Goal: Transaction & Acquisition: Purchase product/service

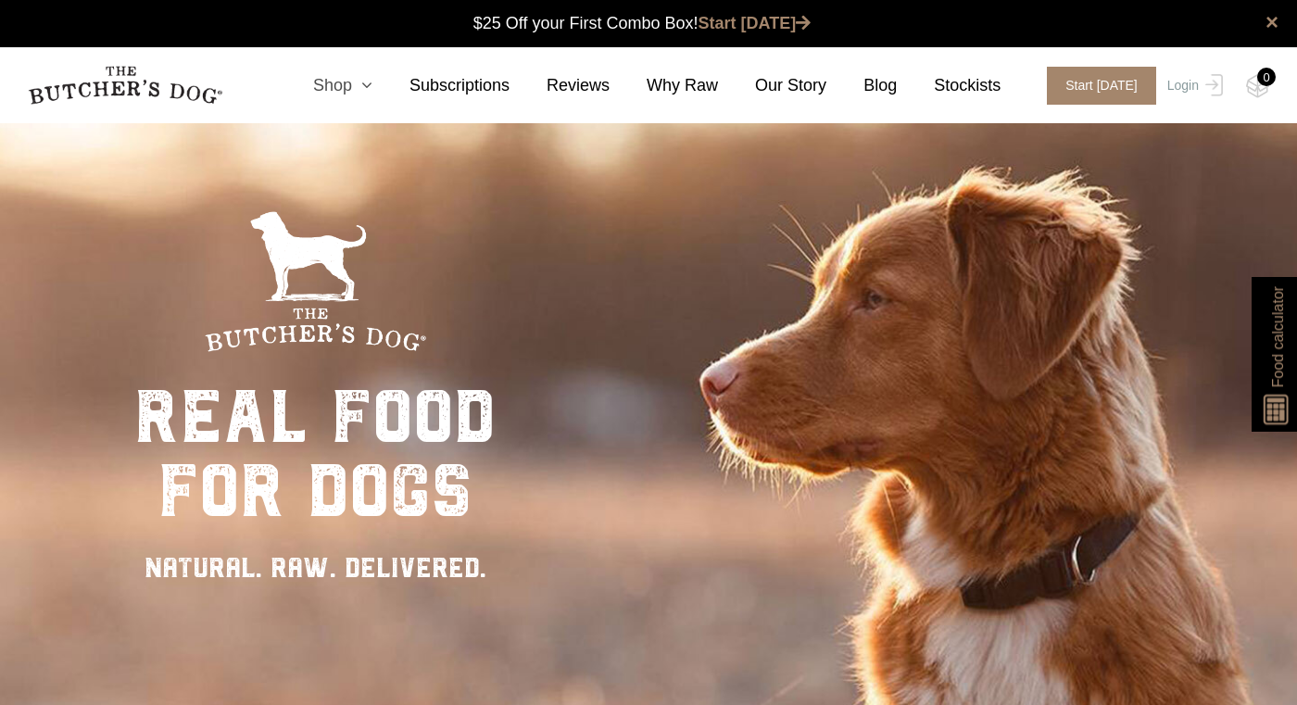
click at [358, 85] on icon at bounding box center [362, 85] width 20 height 17
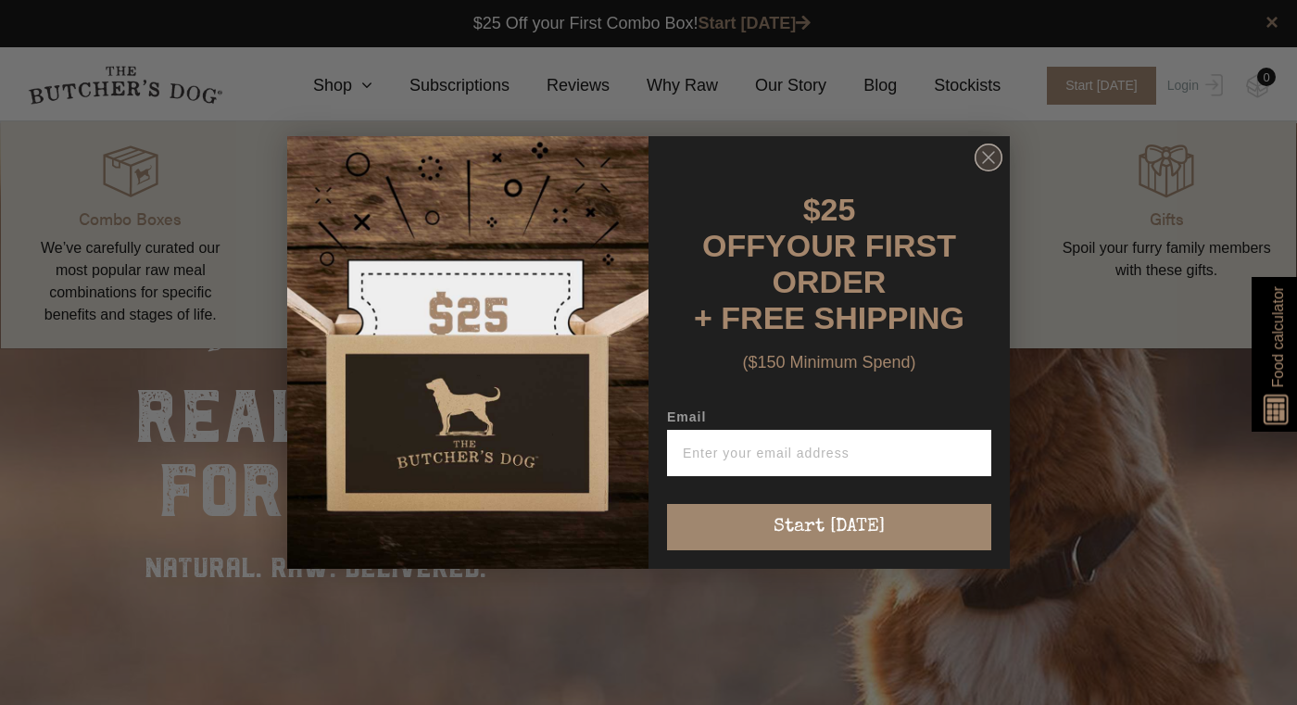
click at [990, 170] on circle "Close dialog" at bounding box center [989, 158] width 27 height 27
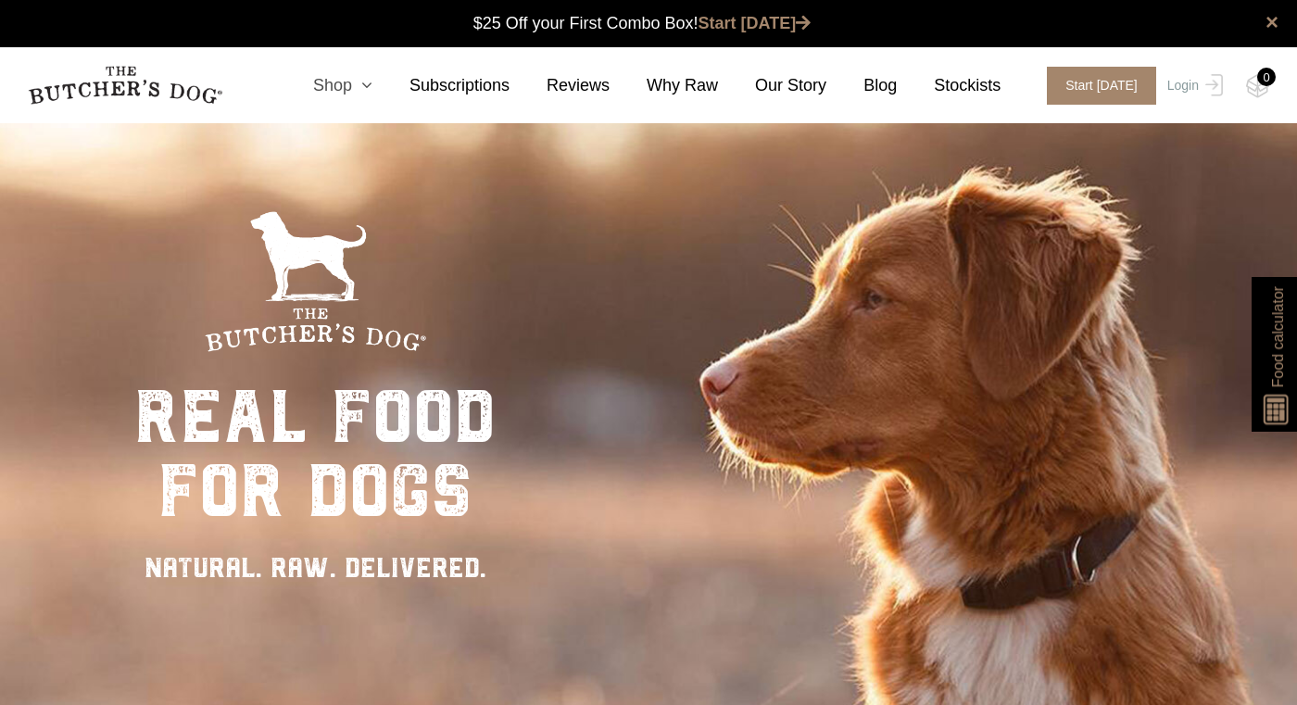
click at [355, 80] on link "Shop" at bounding box center [324, 85] width 96 height 25
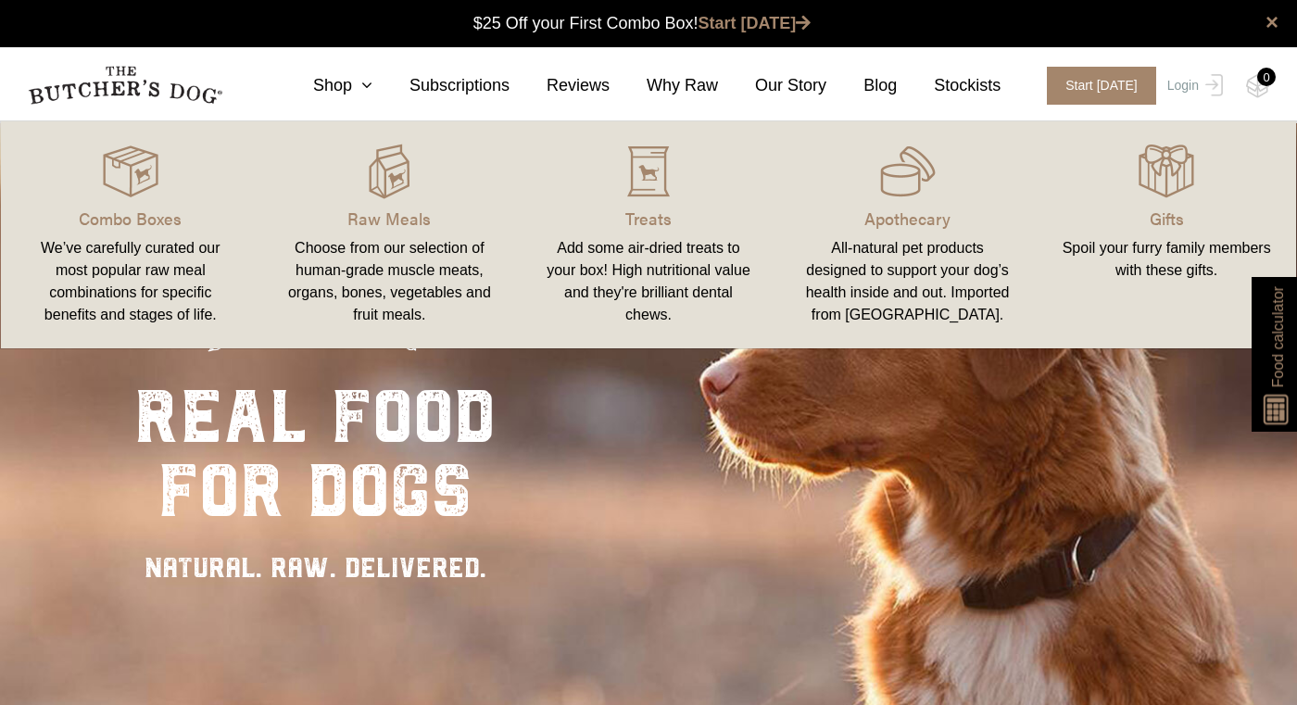
click at [665, 239] on div "Add some air-dried treats to your box! High nutritional value and they're brill…" at bounding box center [648, 281] width 215 height 89
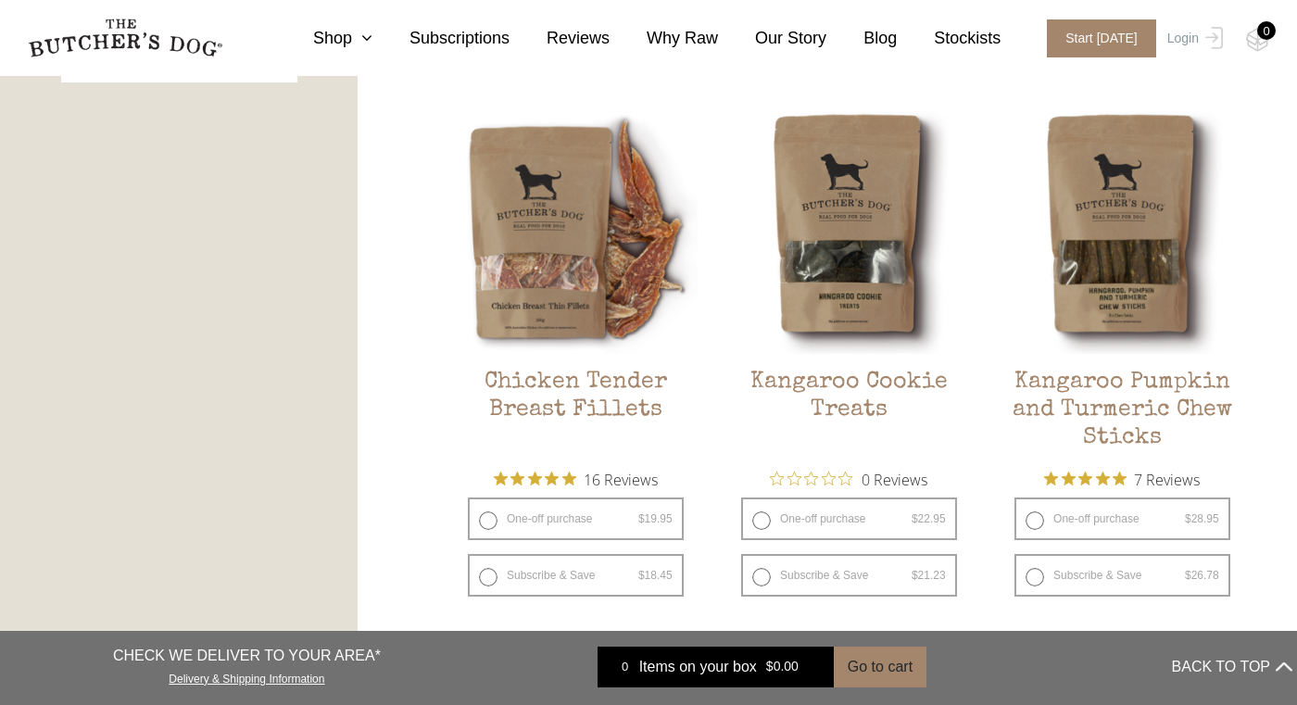
scroll to position [1048, 0]
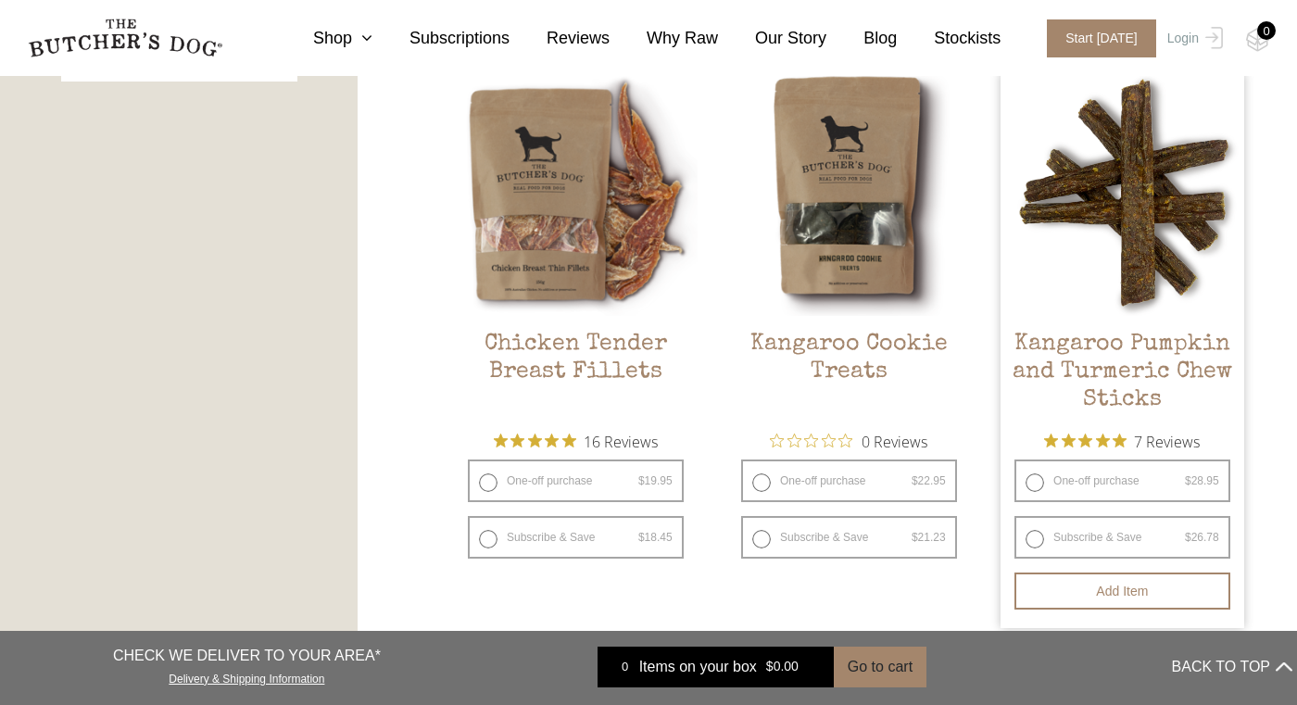
click at [1031, 541] on label "Subscribe & Save $ 28.95 Original price was: $28.95. $ 26.78 Current price is: …" at bounding box center [1123, 537] width 216 height 43
radio input "true"
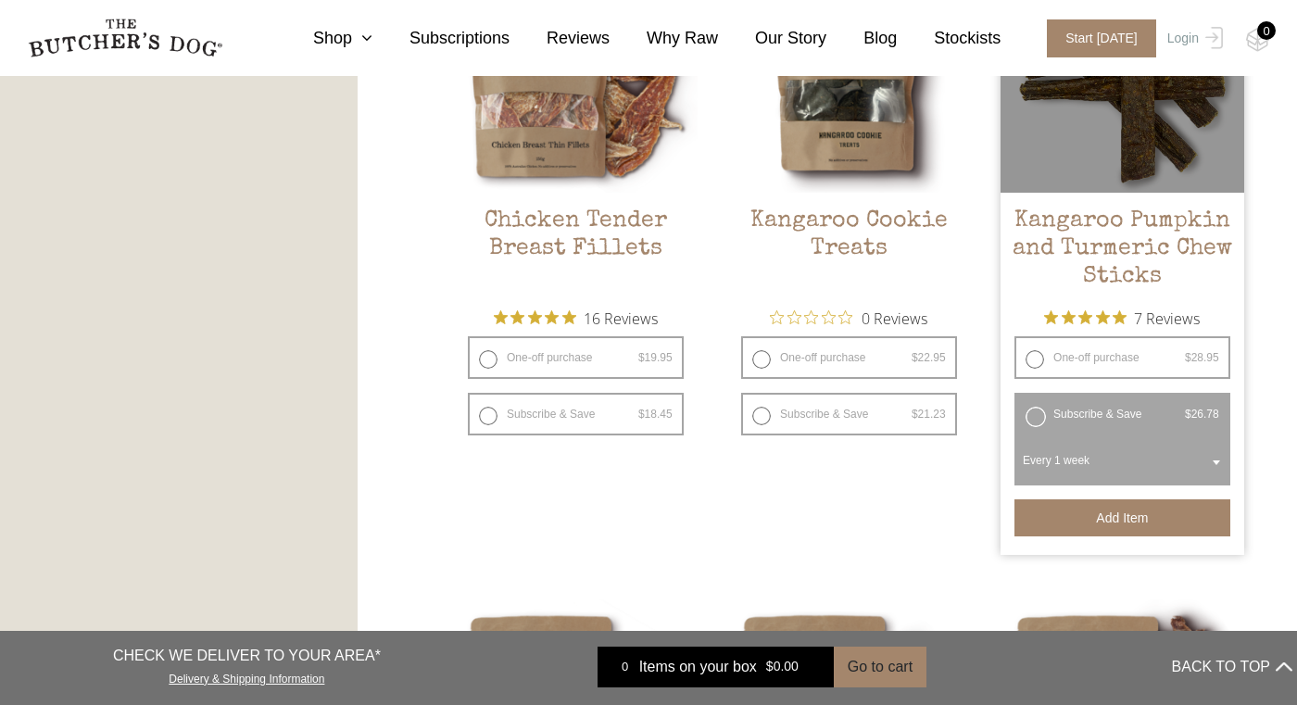
scroll to position [1172, 0]
click at [1107, 463] on span "Every 1 week" at bounding box center [1122, 459] width 208 height 43
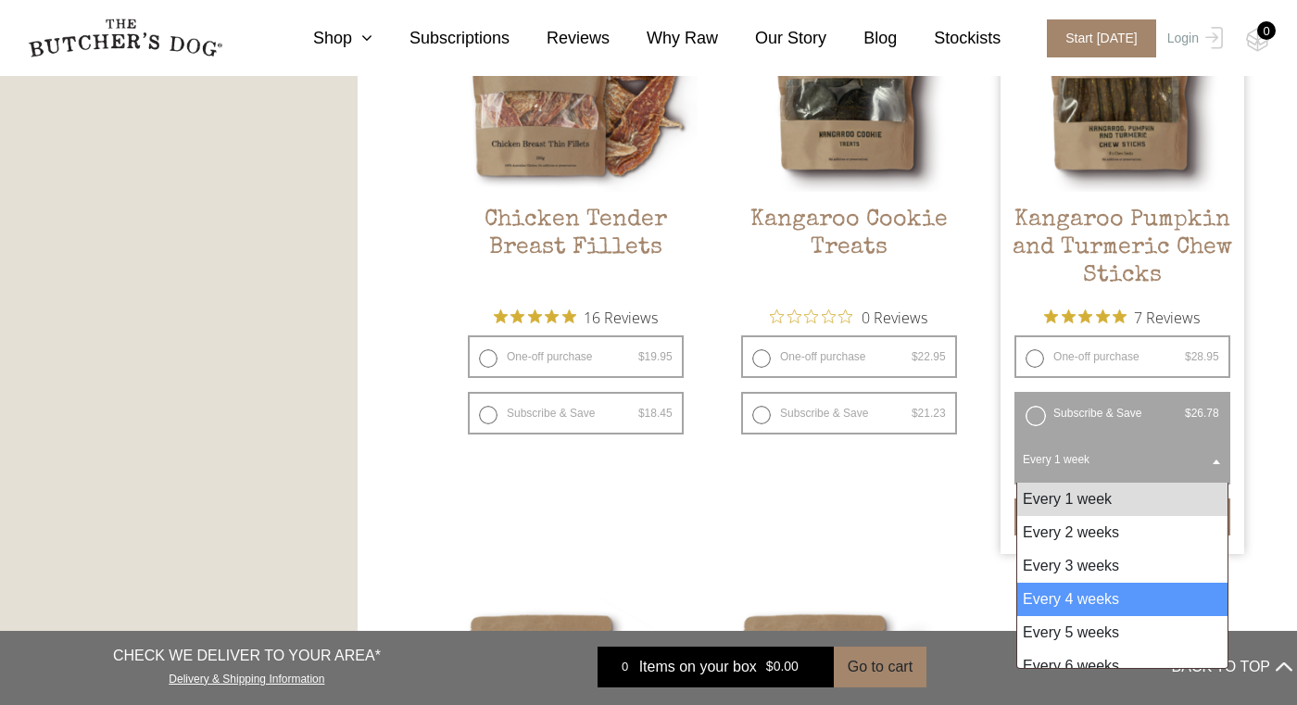
select select "4_week"
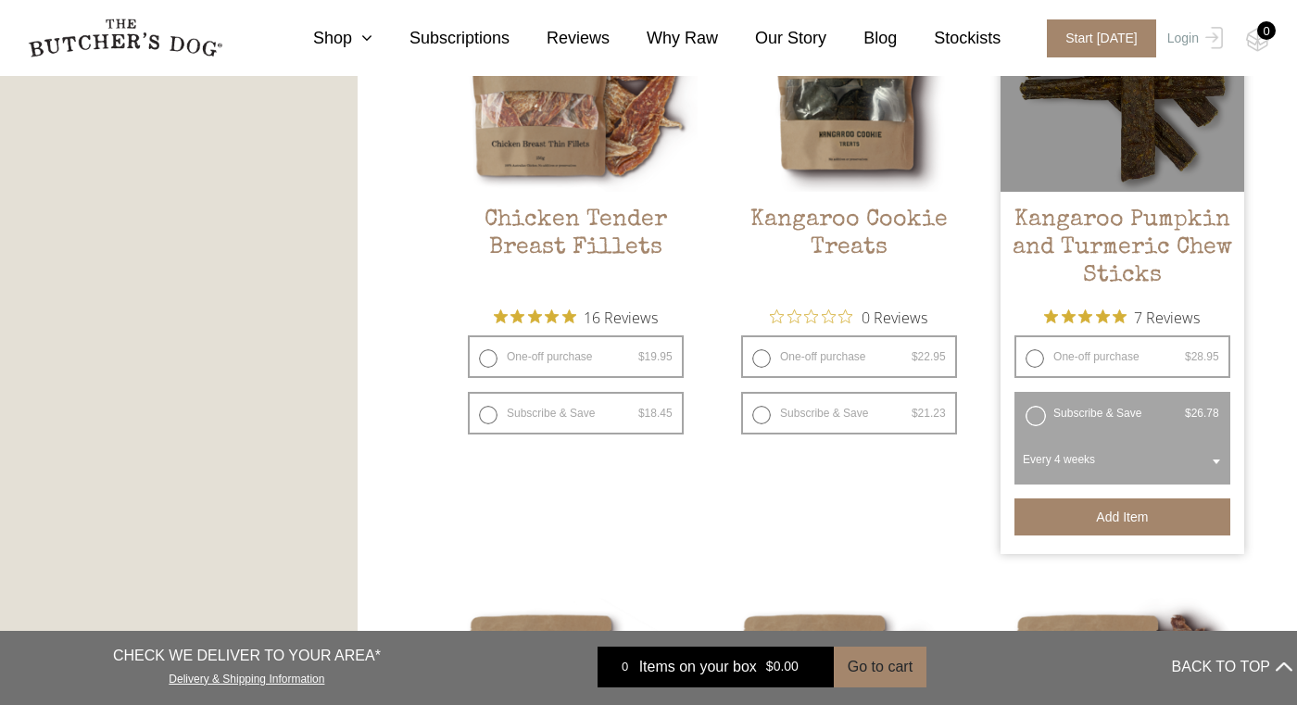
click at [1106, 523] on button "Add item" at bounding box center [1123, 516] width 216 height 37
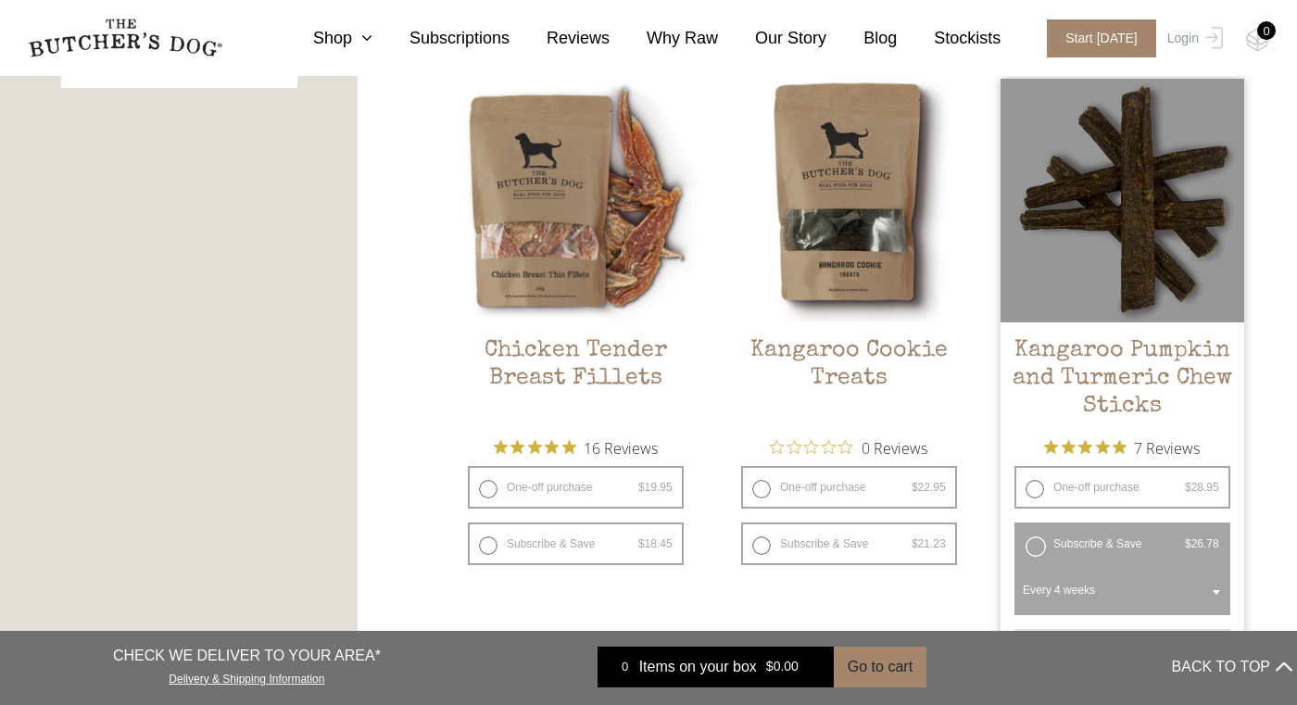
scroll to position [1038, 0]
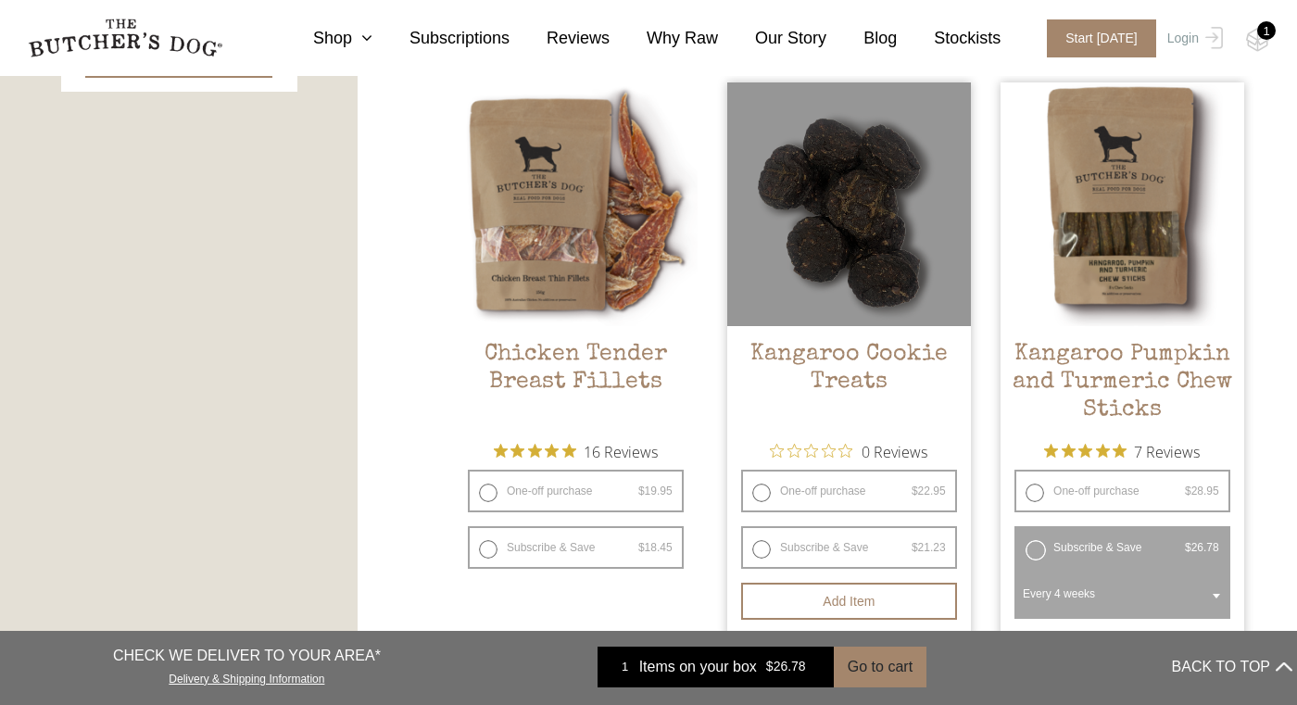
click at [757, 551] on label "Subscribe & Save $ 22.95 Original price was: $22.95. $ 21.23 Current price is: …" at bounding box center [849, 547] width 216 height 43
radio input "true"
select select "4_week"
radio input "false"
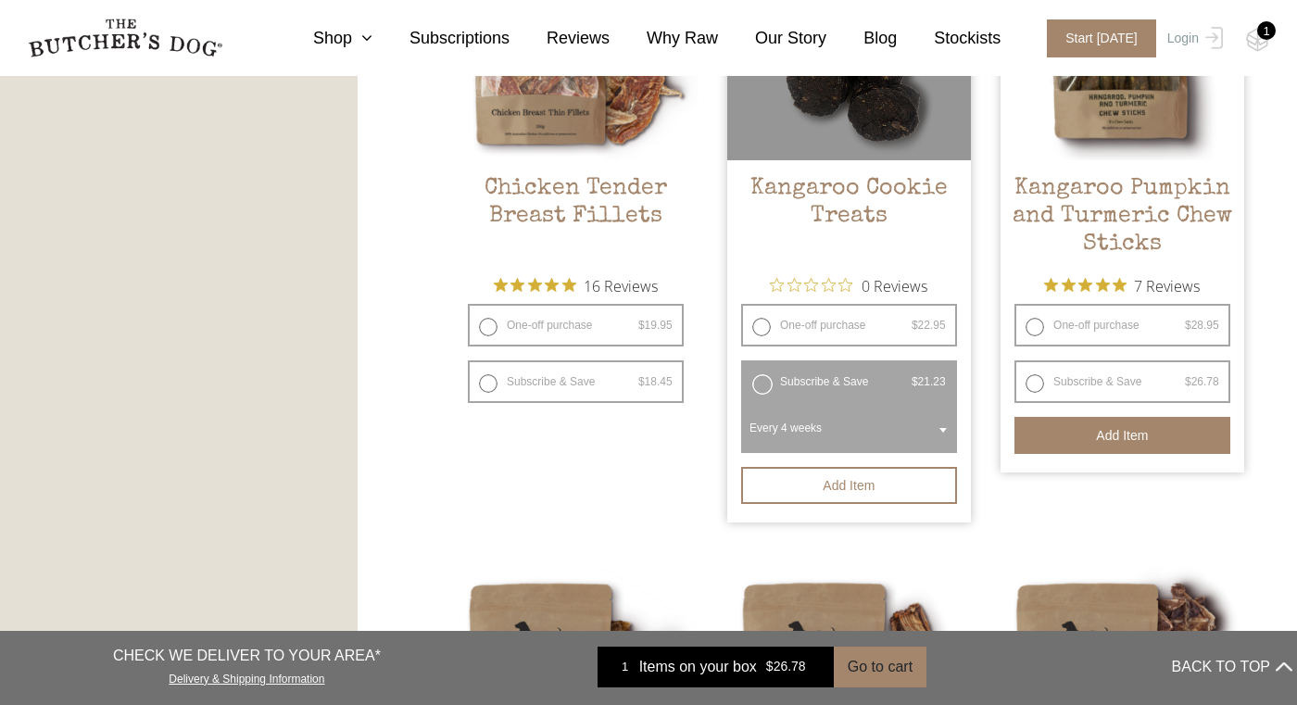
scroll to position [1209, 0]
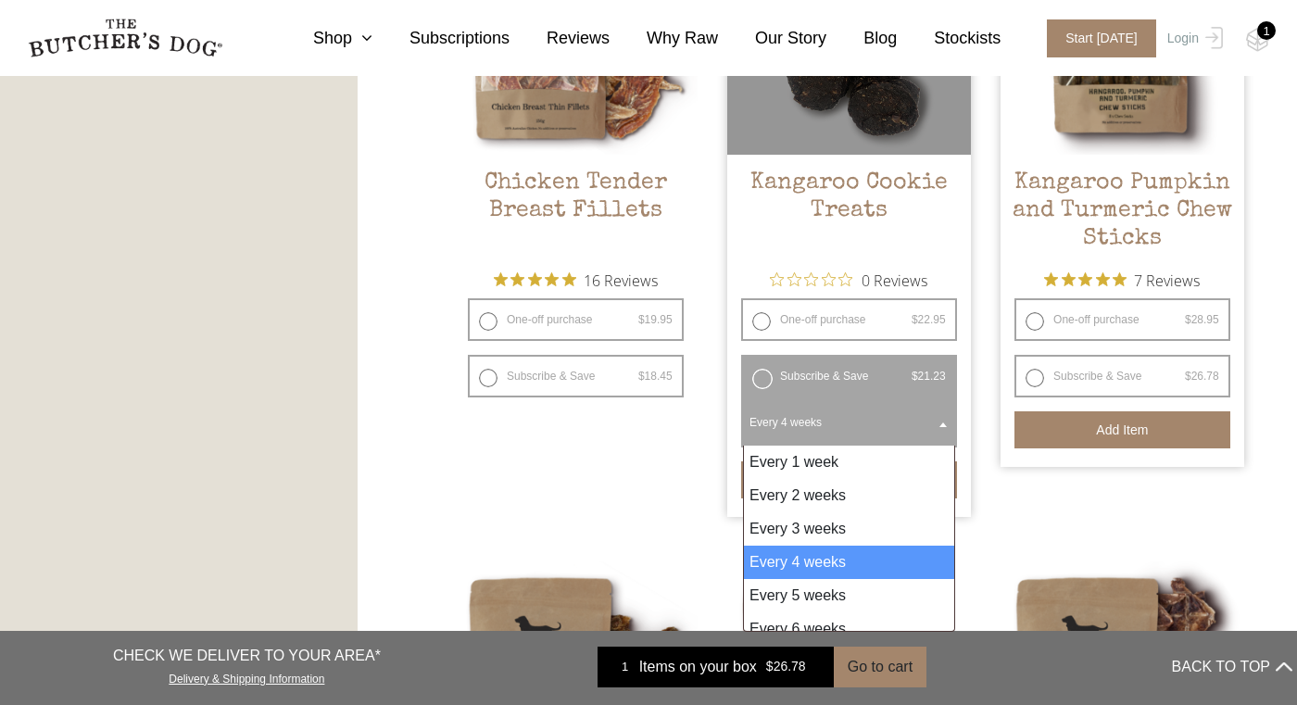
click at [889, 427] on span "Every 4 weeks" at bounding box center [849, 422] width 208 height 43
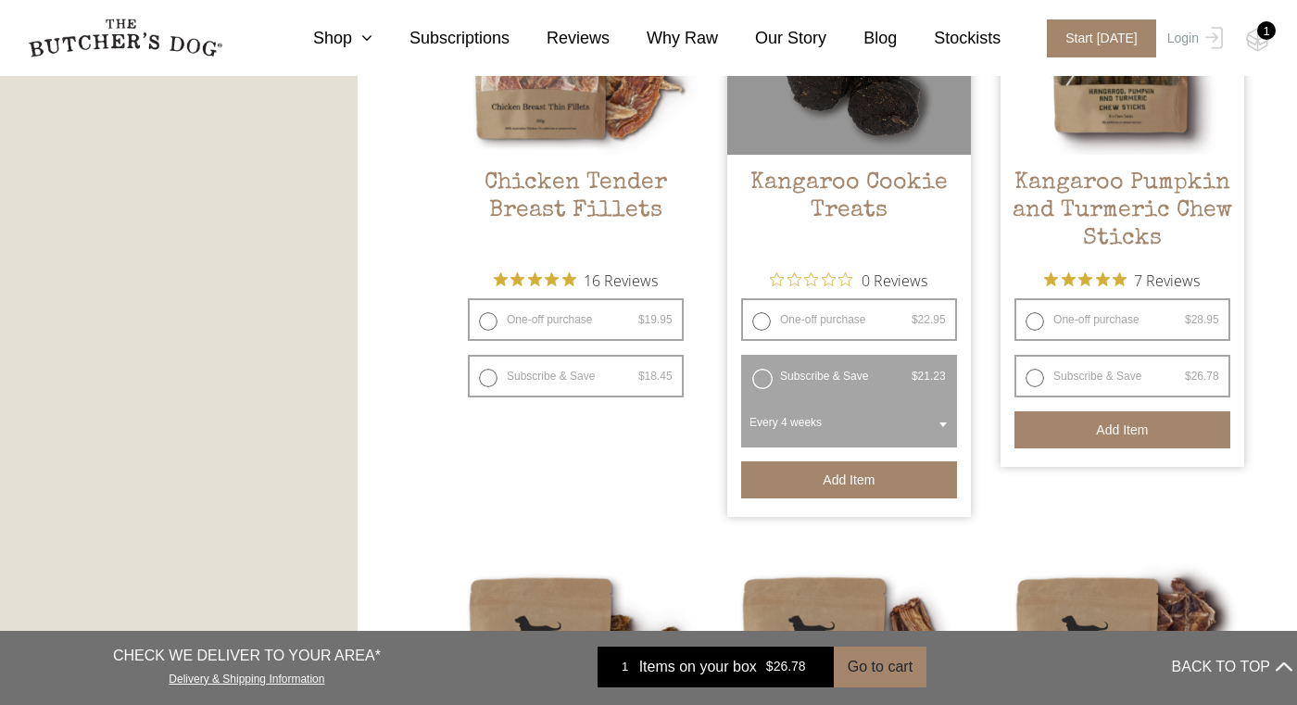
click at [855, 474] on button "Add item" at bounding box center [849, 479] width 216 height 37
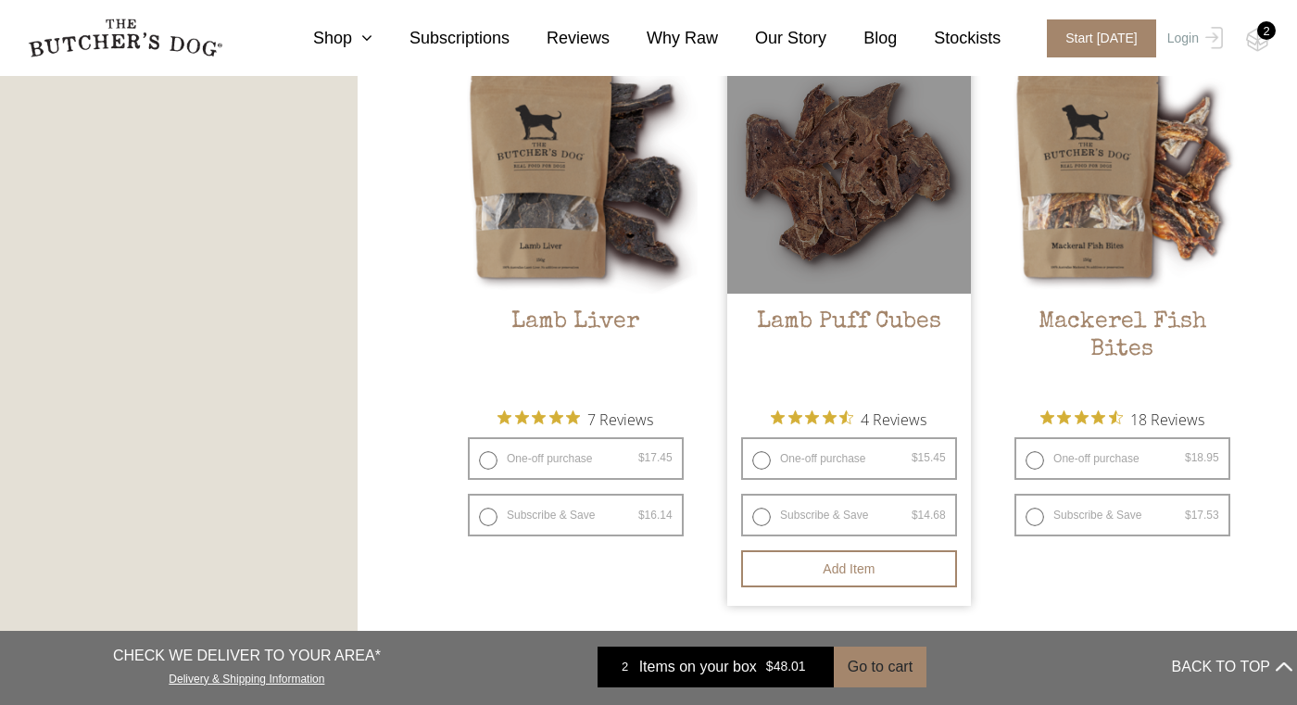
scroll to position [2275, 0]
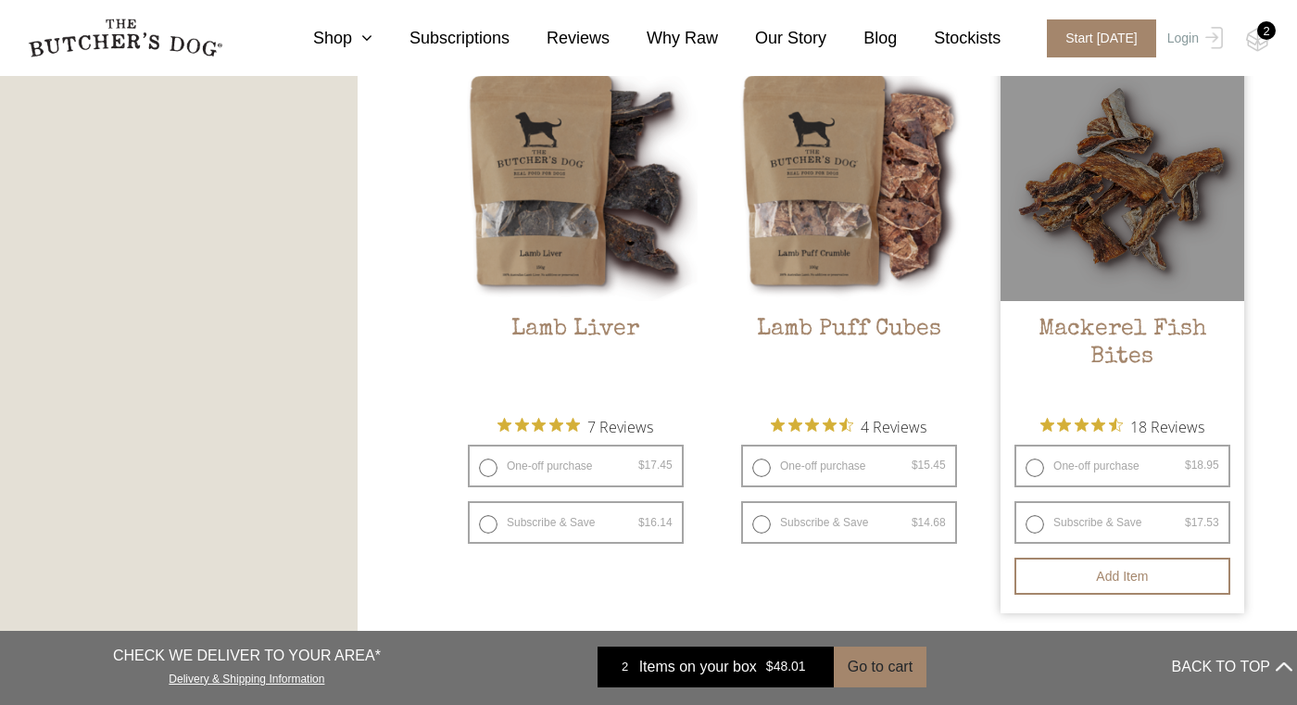
click at [1038, 520] on label "Subscribe & Save $ 18.95 Original price was: $18.95. $ 17.53 Current price is: …" at bounding box center [1123, 522] width 216 height 43
radio input "true"
radio input "false"
select select "4_week"
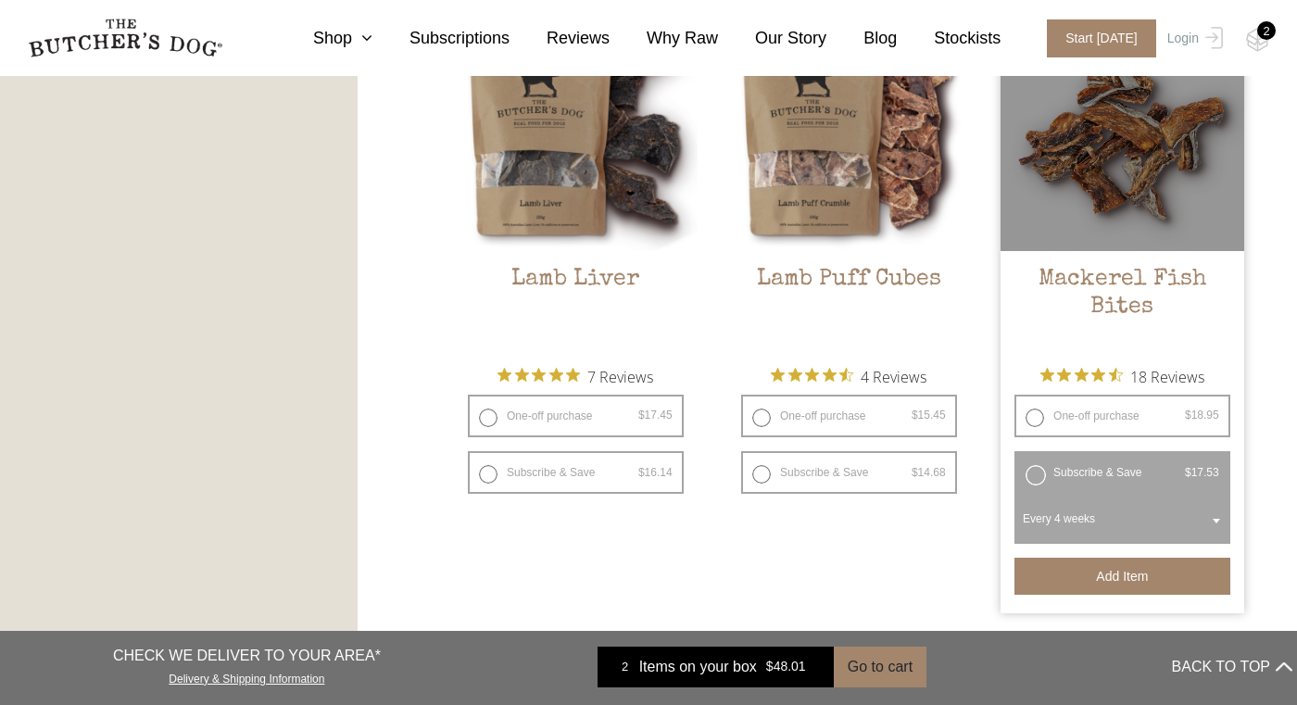
click at [1065, 573] on button "Add item" at bounding box center [1123, 576] width 216 height 37
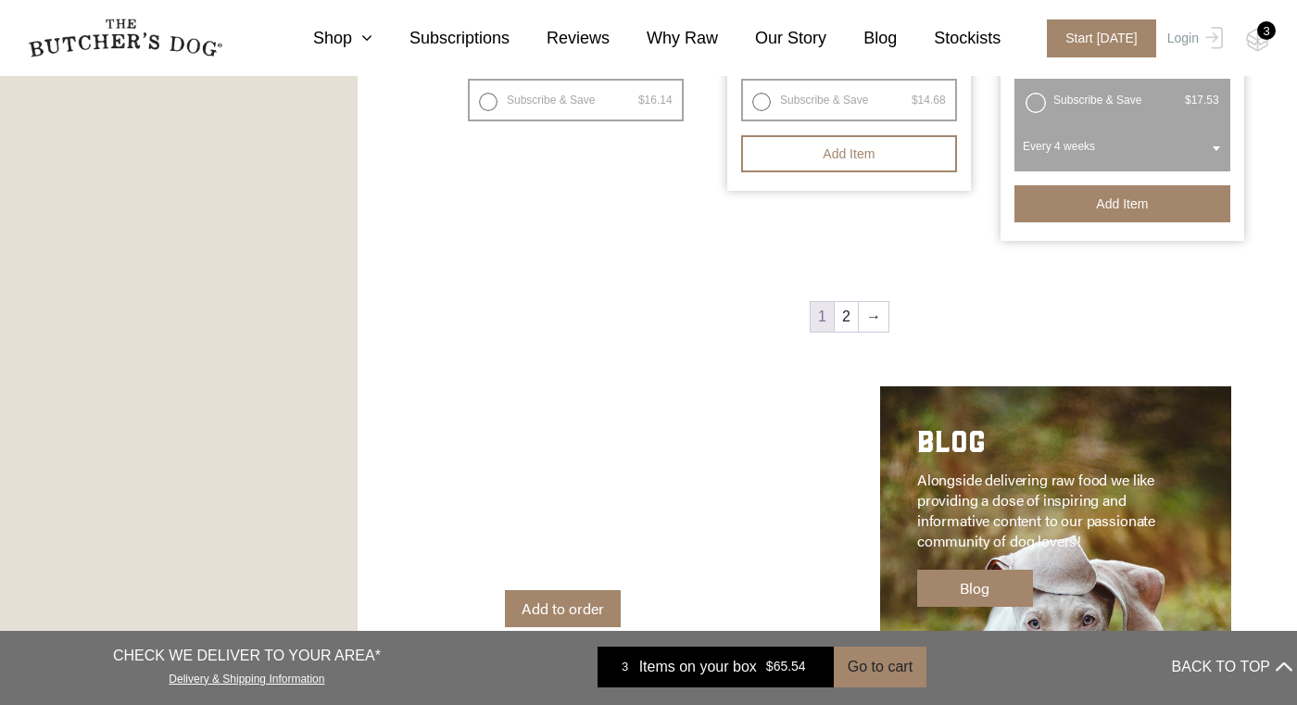
scroll to position [2649, 0]
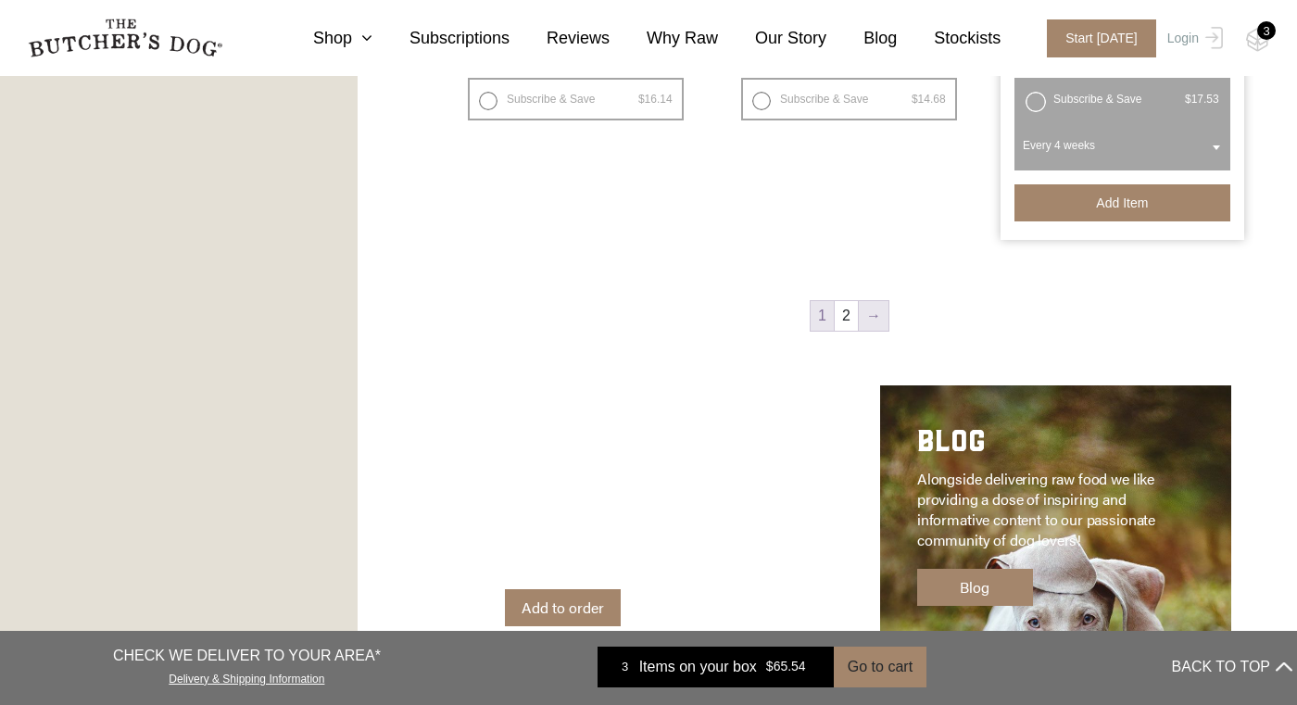
click at [875, 314] on link "→" at bounding box center [874, 316] width 30 height 30
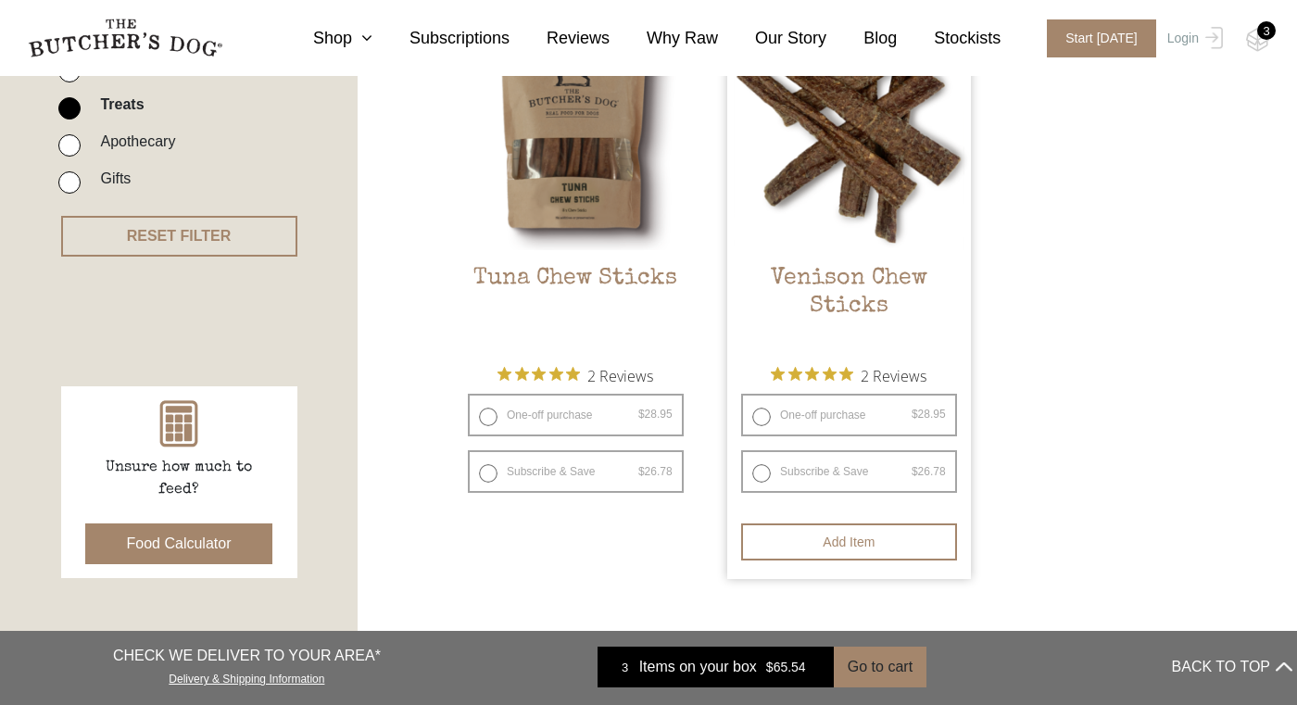
scroll to position [554, 0]
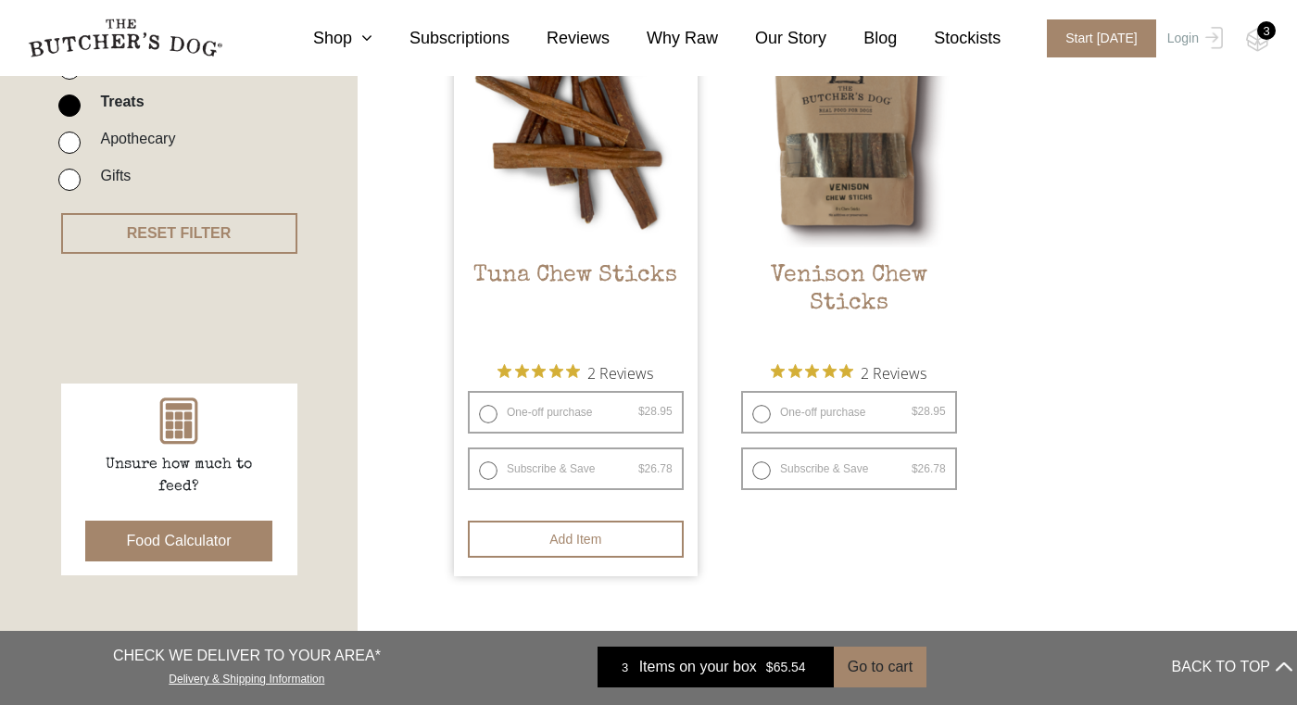
click at [603, 447] on label "Subscribe & Save $ 28.95 Original price was: $28.95. $ 26.78 Current price is: …" at bounding box center [576, 468] width 216 height 43
radio input "true"
select select "4_week"
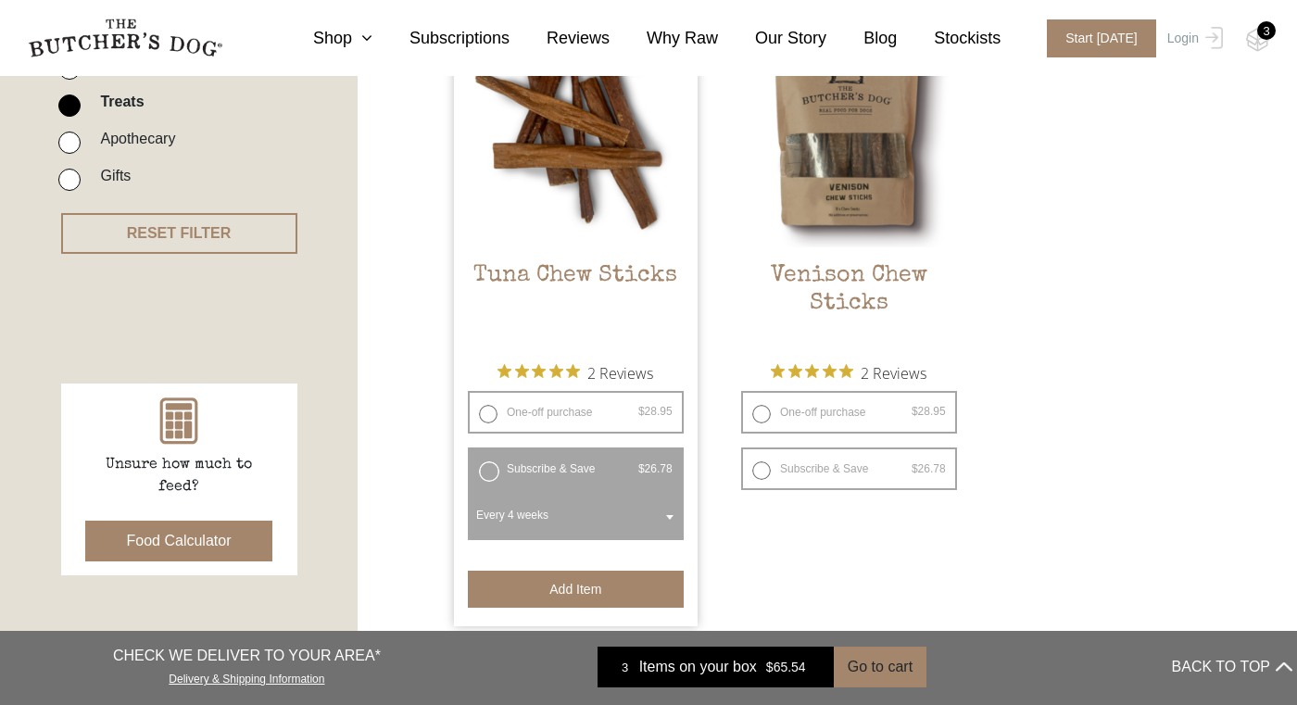
click at [637, 571] on button "Add item" at bounding box center [576, 589] width 216 height 37
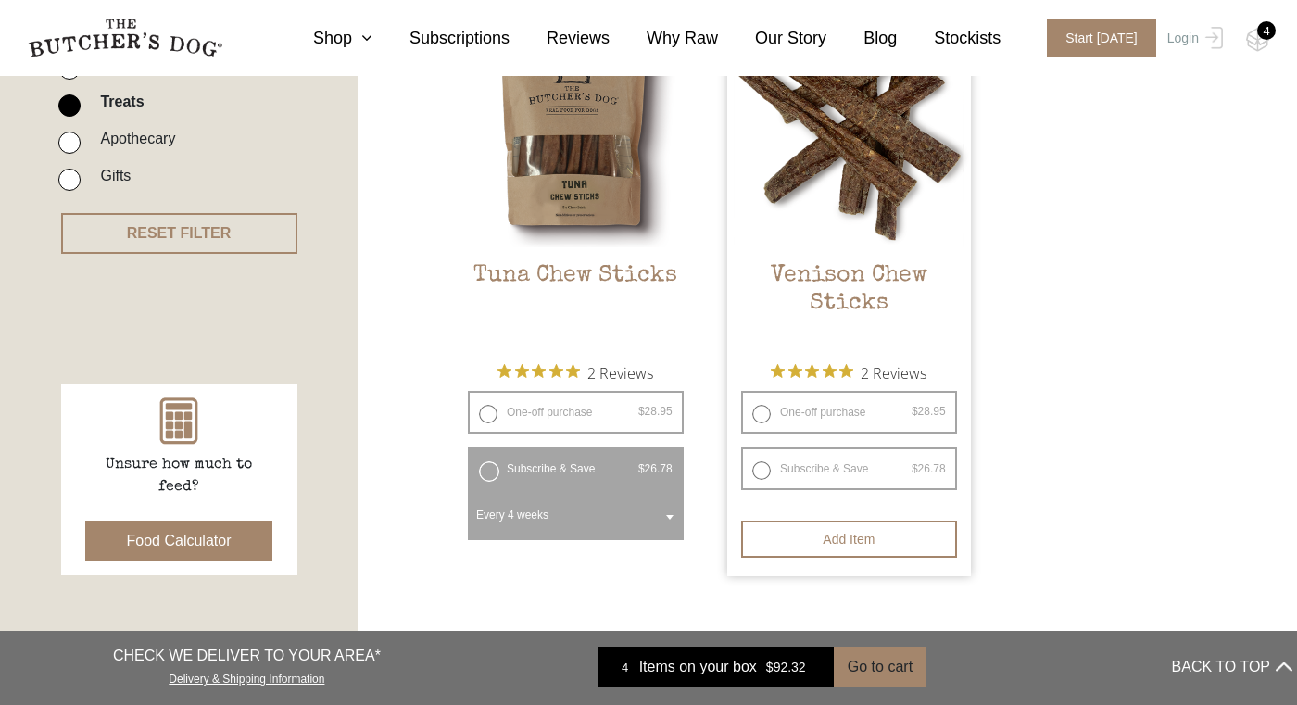
click at [794, 447] on label "Subscribe & Save $ 28.95 Original price was: $28.95. $ 26.78 Current price is: …" at bounding box center [849, 468] width 216 height 43
radio input "true"
select select "4_week"
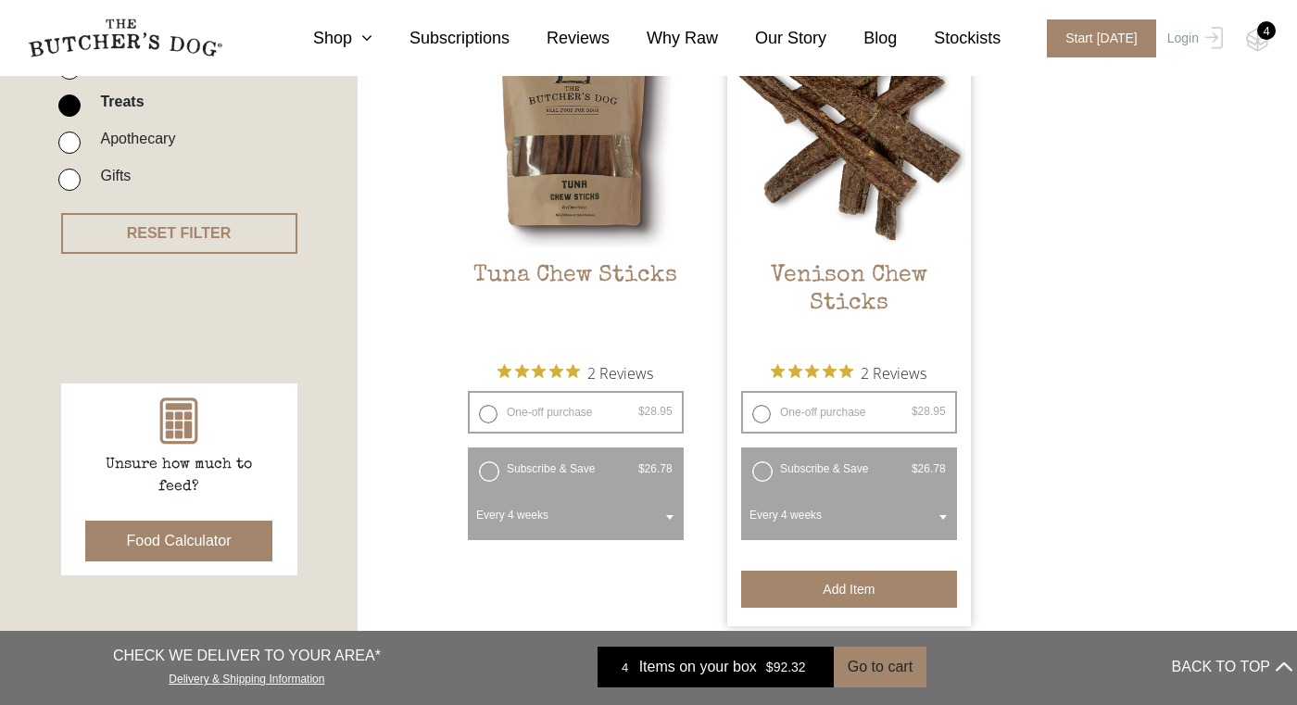
click at [825, 571] on button "Add item" at bounding box center [849, 589] width 216 height 37
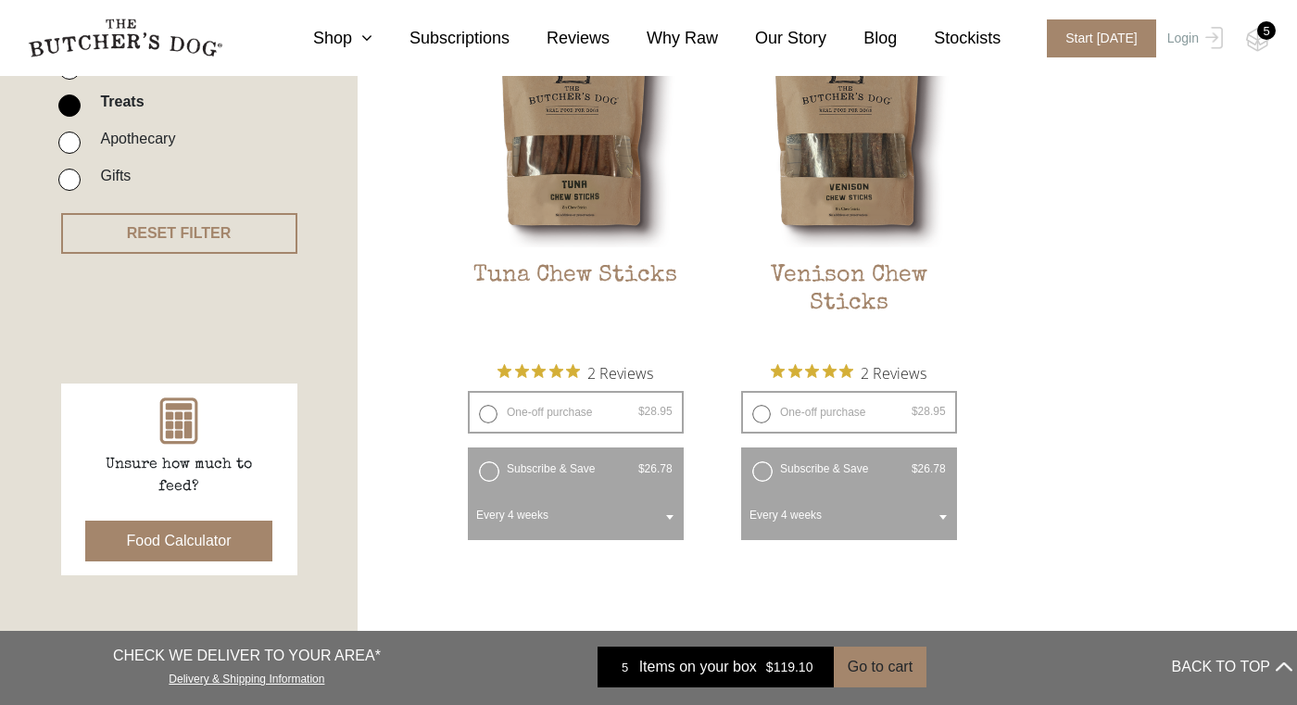
click at [847, 640] on link "1" at bounding box center [852, 655] width 23 height 30
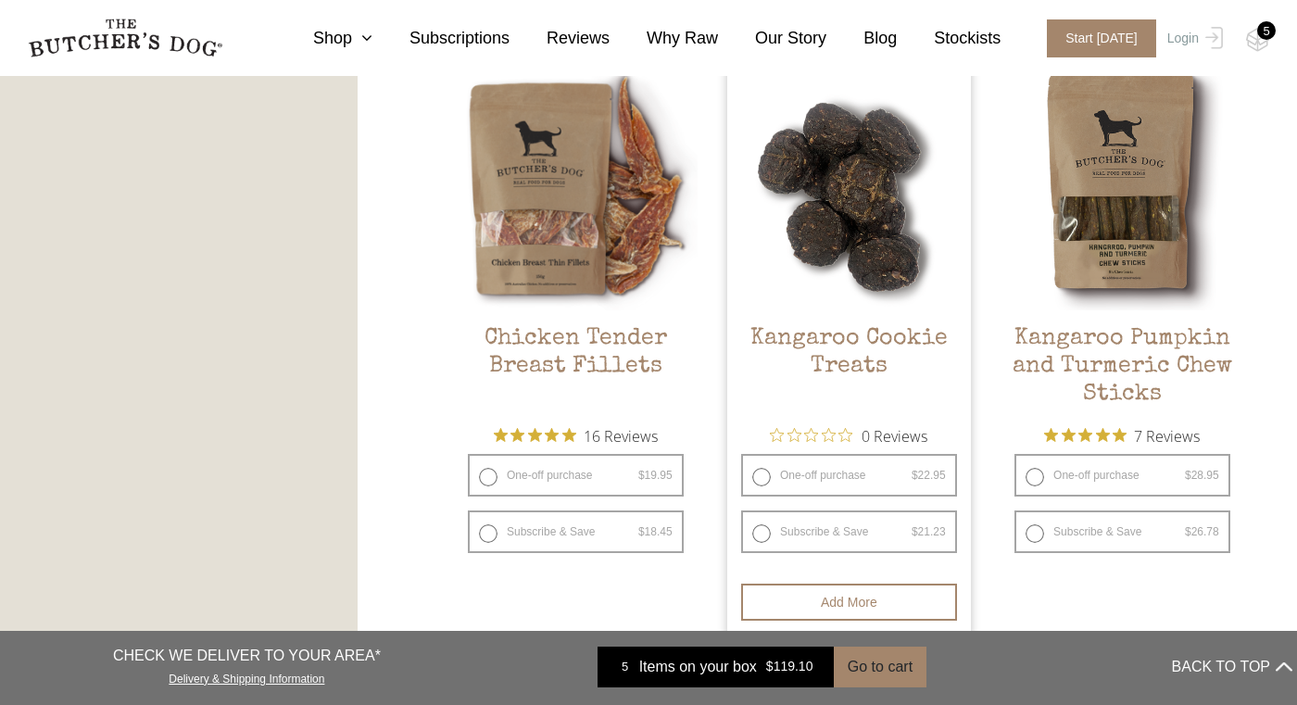
scroll to position [1063, 0]
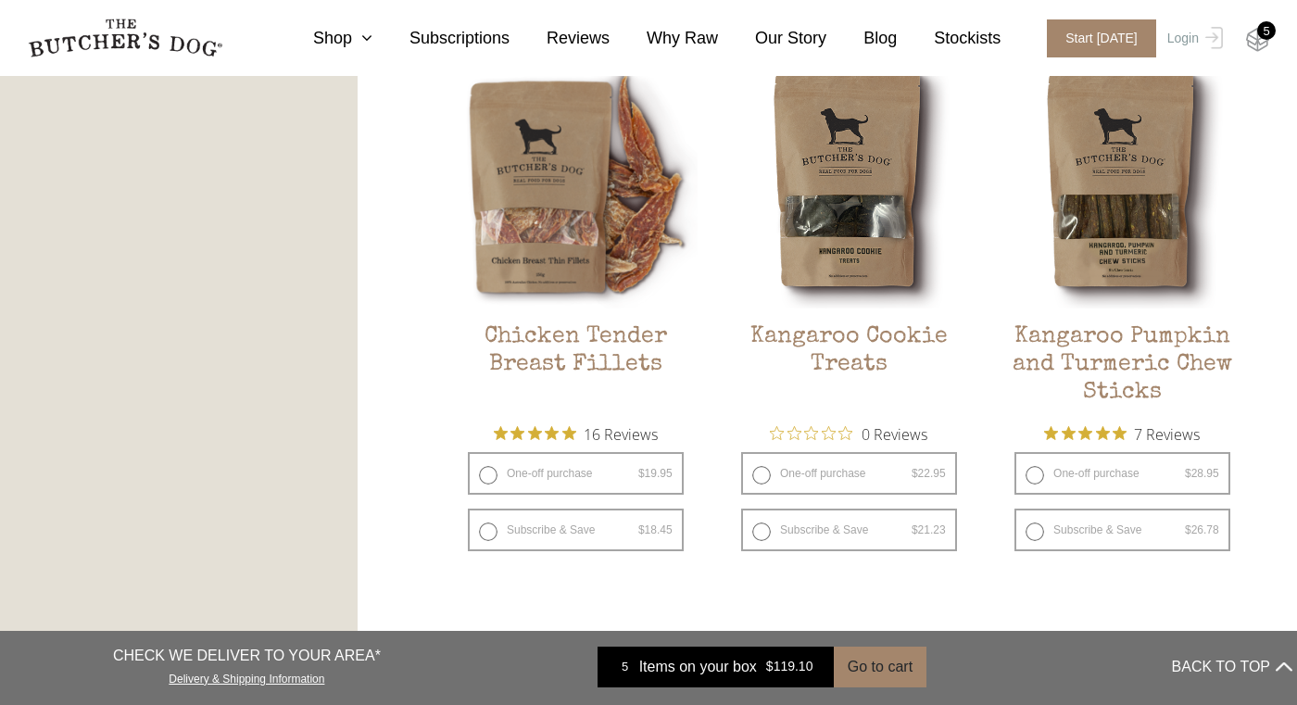
click at [1260, 43] on img at bounding box center [1257, 40] width 23 height 24
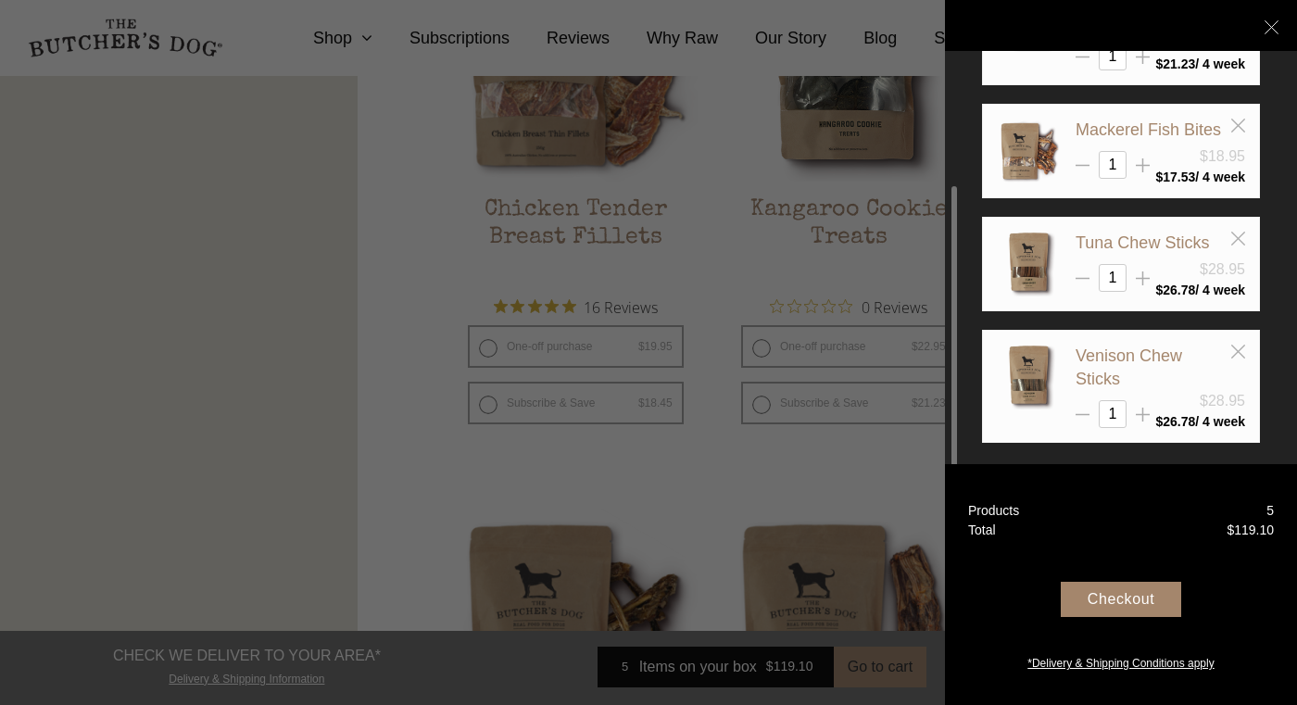
scroll to position [1191, 0]
click at [1115, 602] on div "Checkout" at bounding box center [1121, 599] width 120 height 35
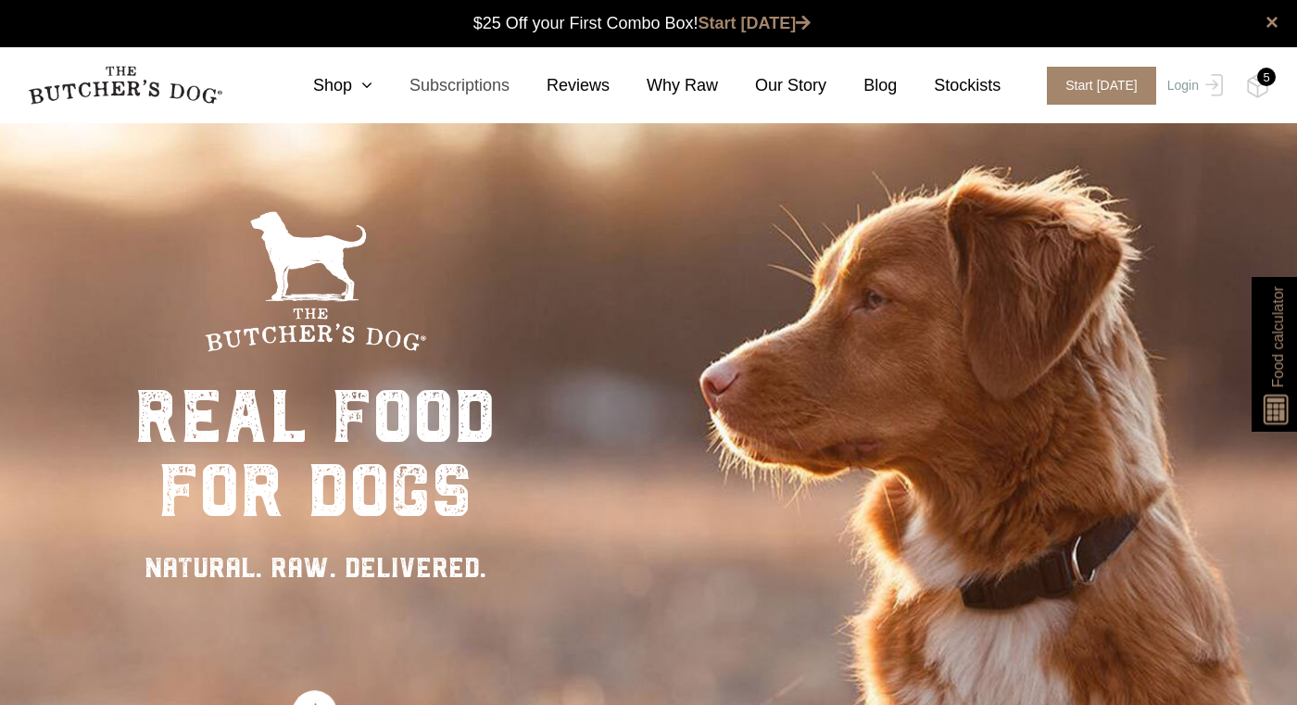
scroll to position [1, 0]
click at [361, 82] on icon at bounding box center [362, 85] width 20 height 17
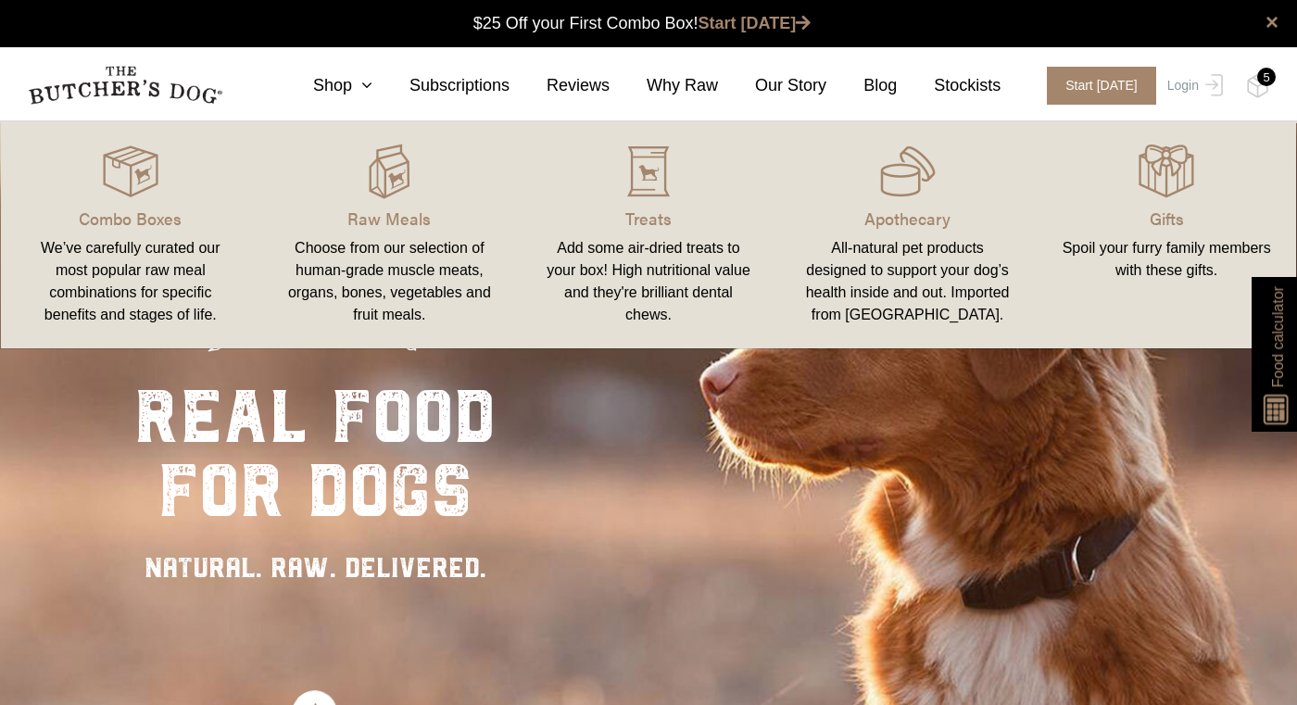
click at [677, 265] on div "Add some air-dried treats to your box! High nutritional value and they're brill…" at bounding box center [648, 281] width 215 height 89
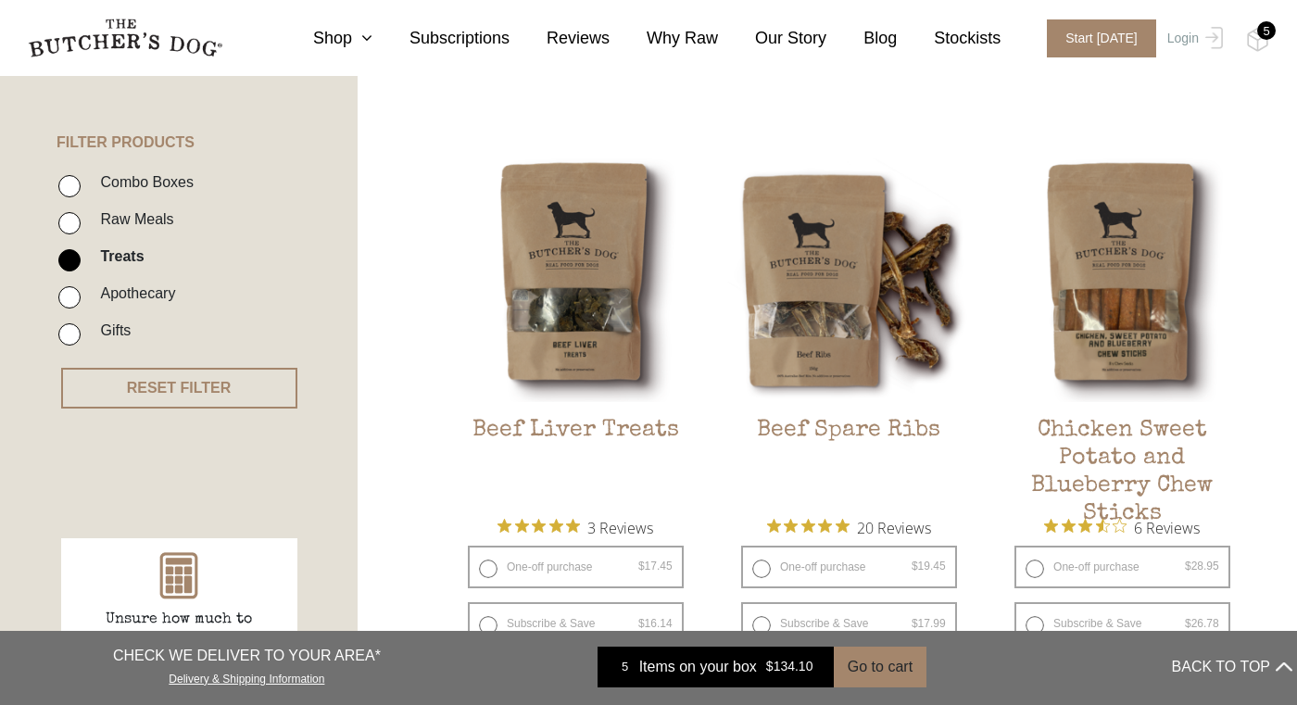
scroll to position [400, 0]
click at [292, 675] on link "Delivery & Shipping Information" at bounding box center [247, 677] width 156 height 18
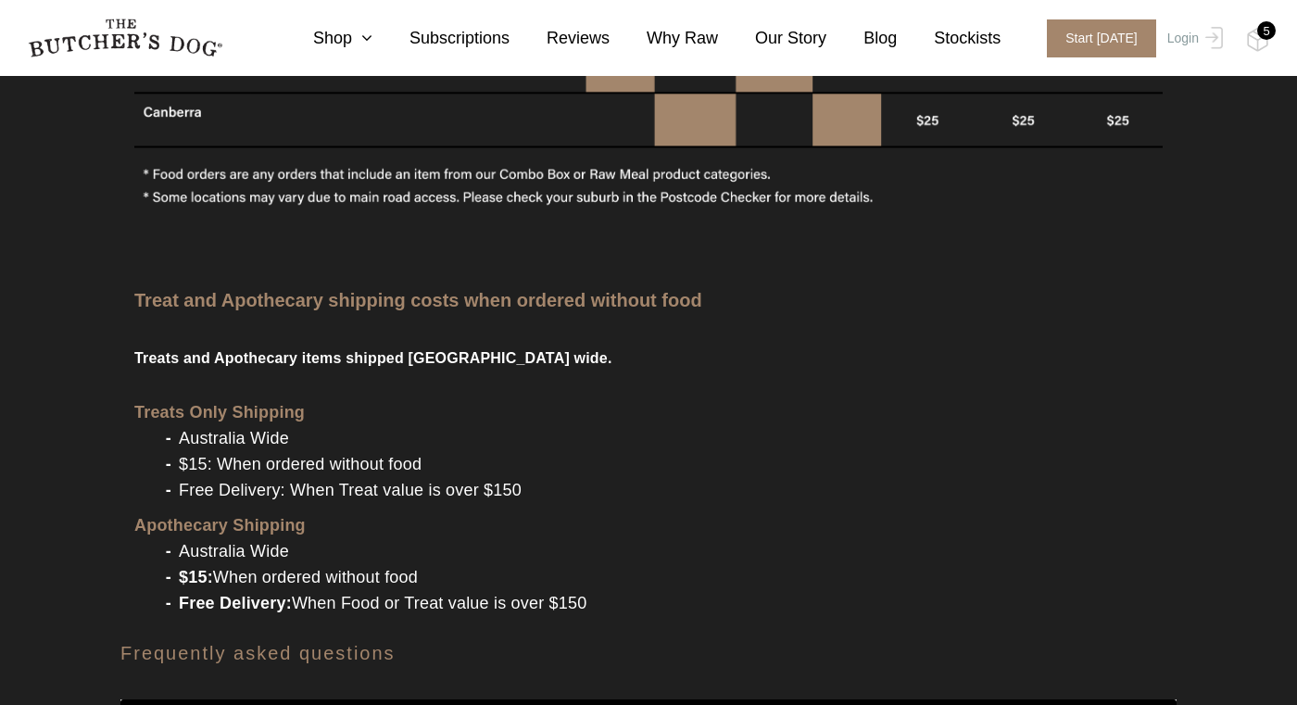
scroll to position [2022, 0]
click at [365, 37] on icon at bounding box center [362, 38] width 20 height 17
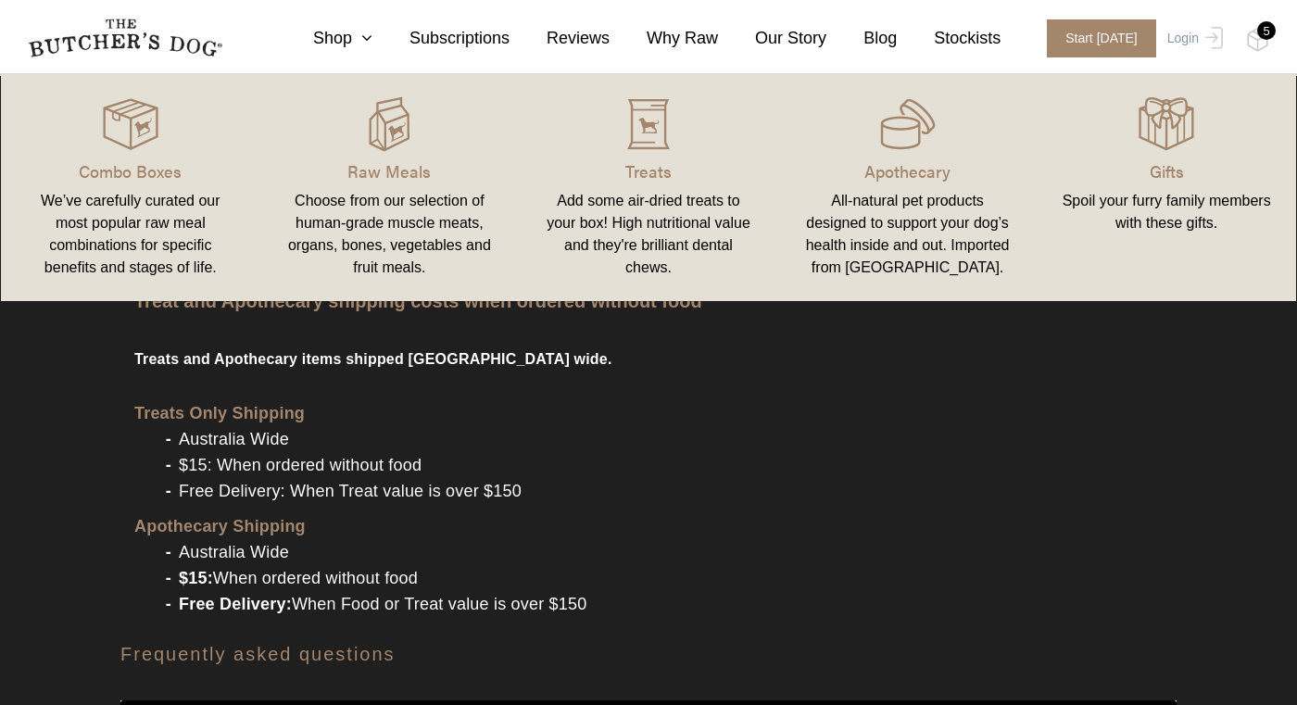
click at [636, 154] on link "Treats Add some air-dried treats to your box! High nutritional value and they'r…" at bounding box center [648, 188] width 259 height 190
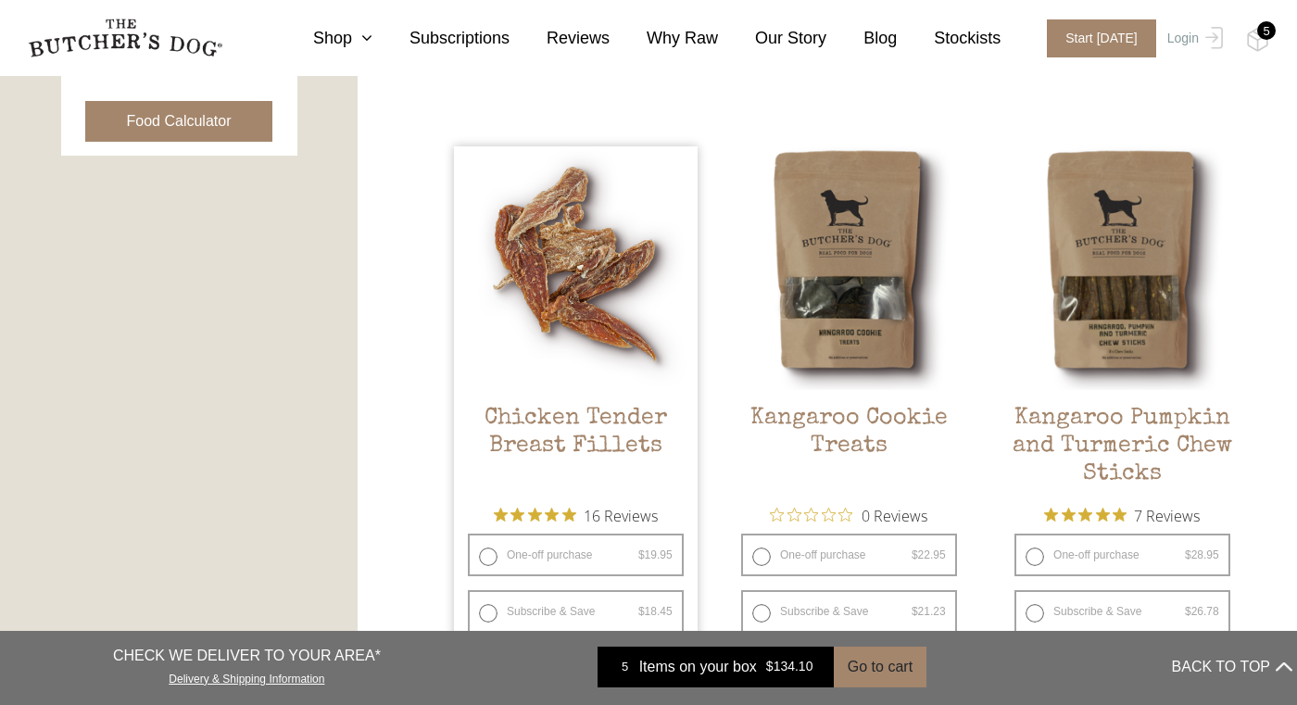
scroll to position [977, 0]
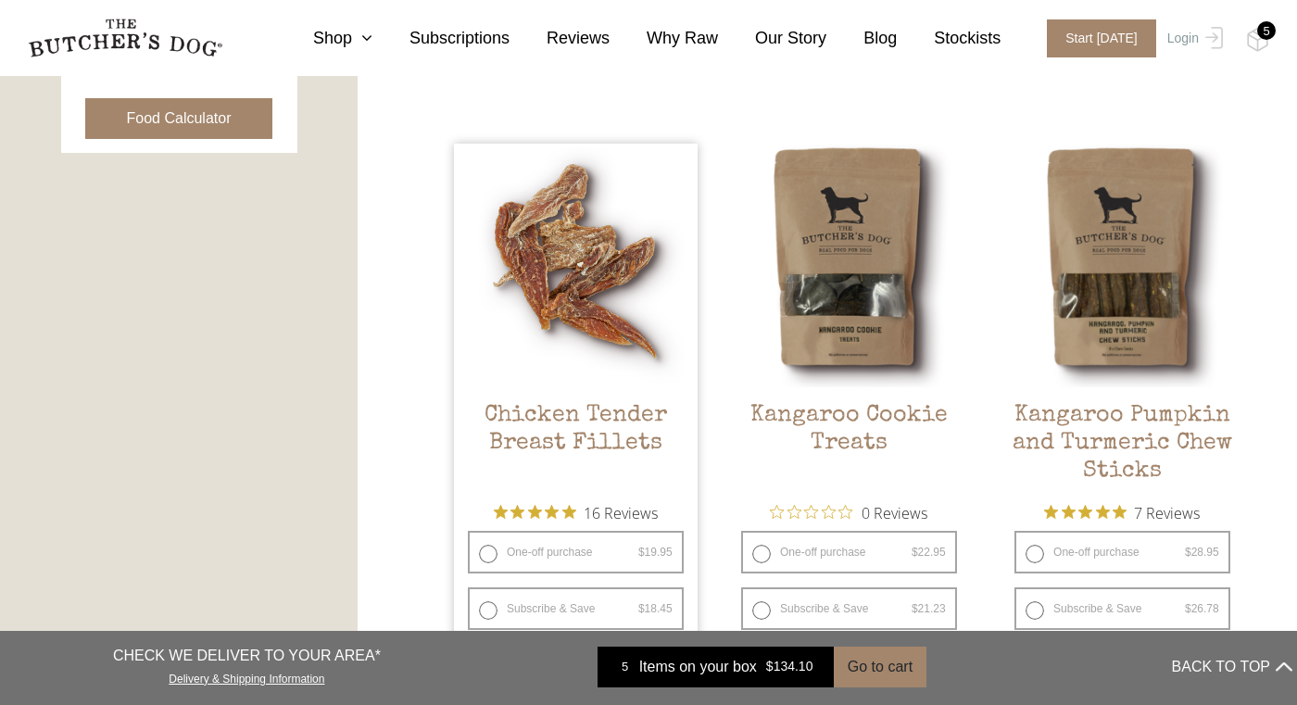
click at [572, 257] on img at bounding box center [576, 266] width 244 height 244
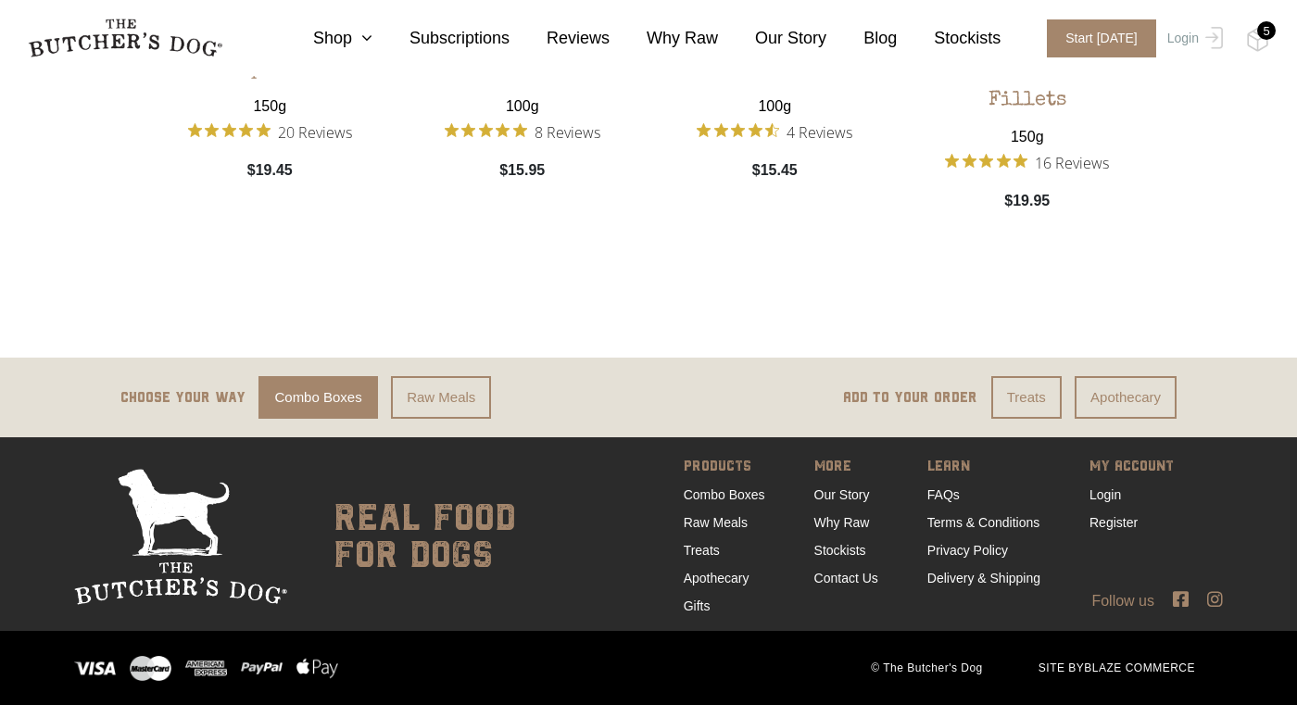
scroll to position [3039, 0]
click at [951, 574] on link "Delivery & Shipping" at bounding box center [983, 578] width 113 height 15
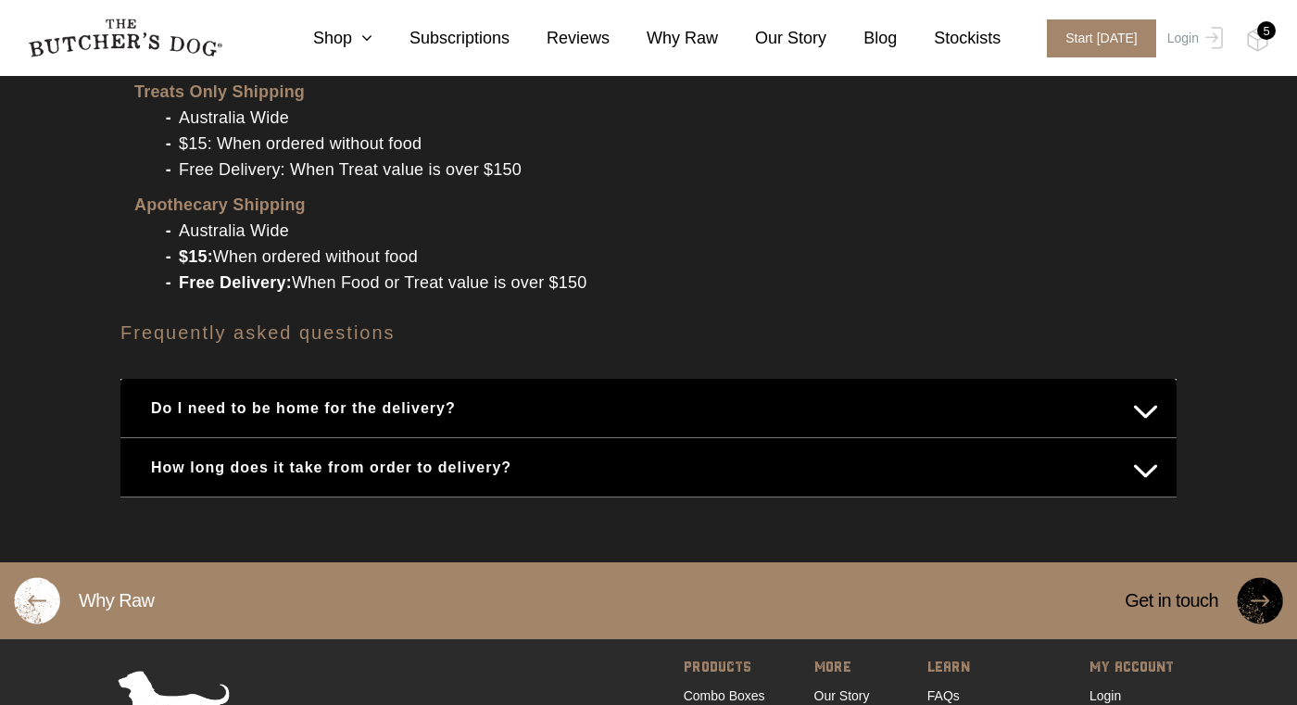
scroll to position [2347, 0]
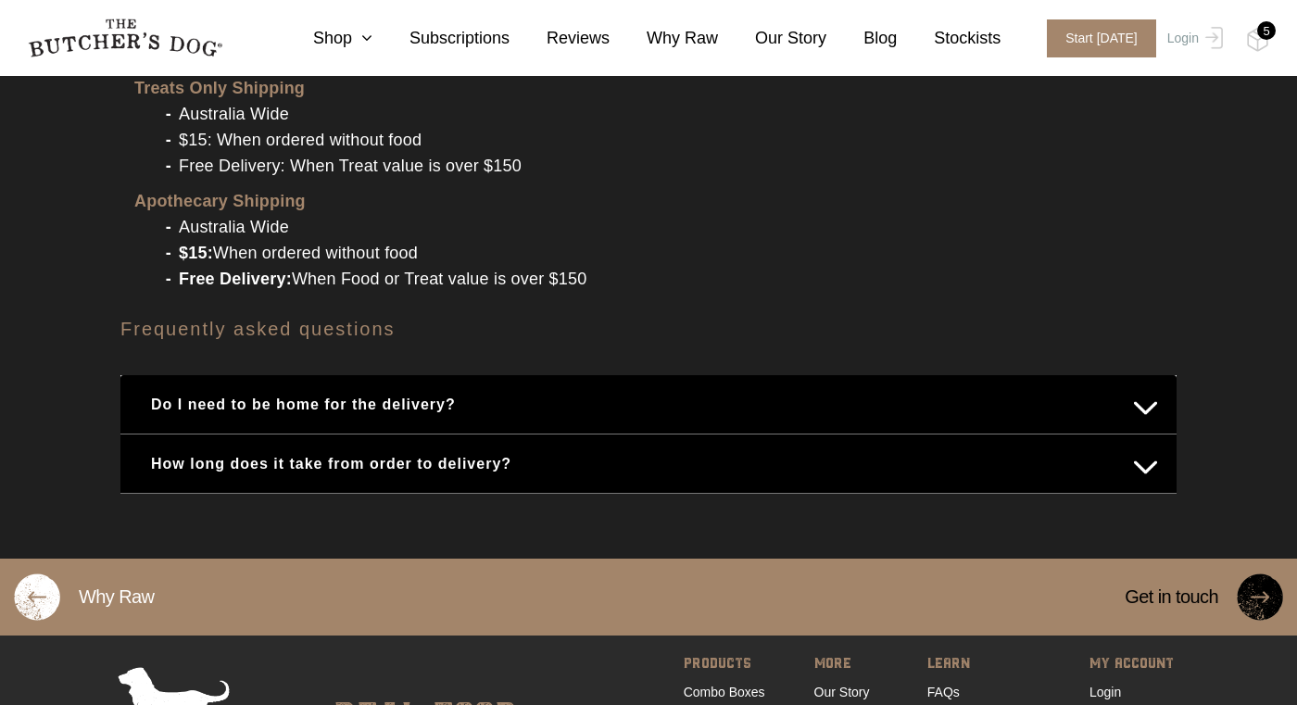
click at [1048, 386] on button "Do I need to be home for the delivery?" at bounding box center [648, 404] width 1019 height 36
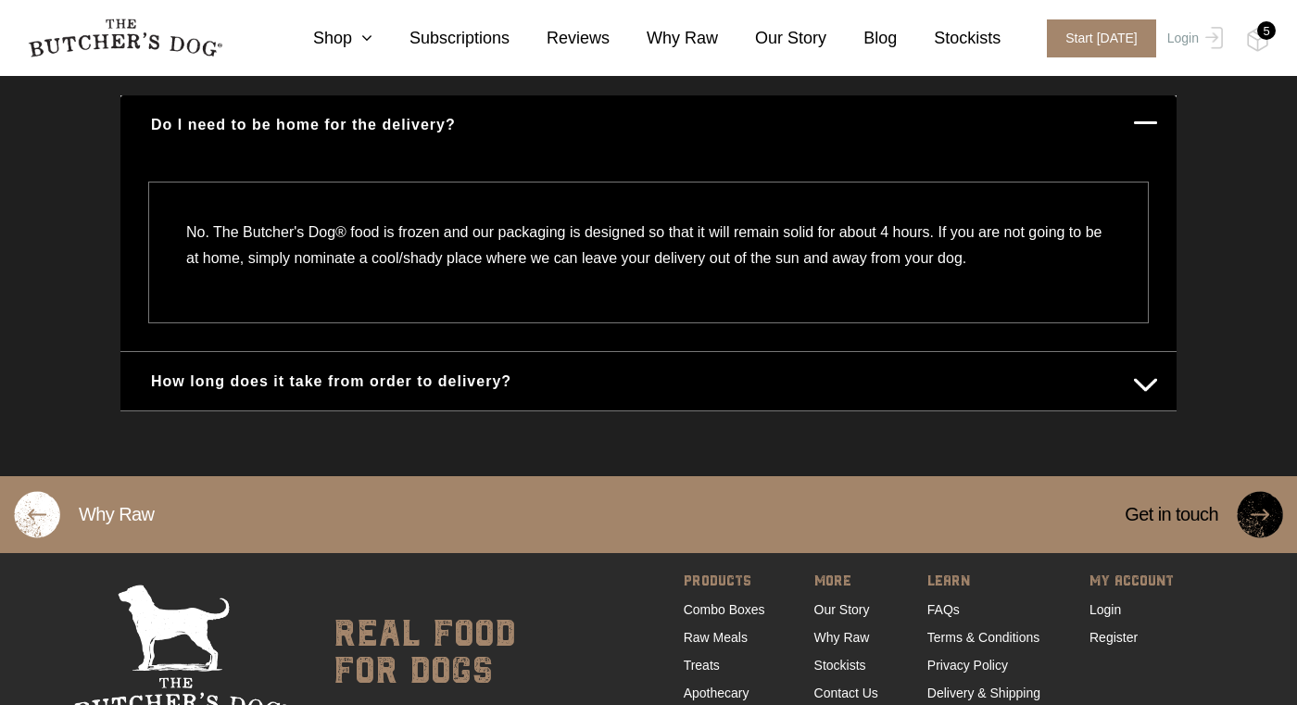
scroll to position [2636, 0]
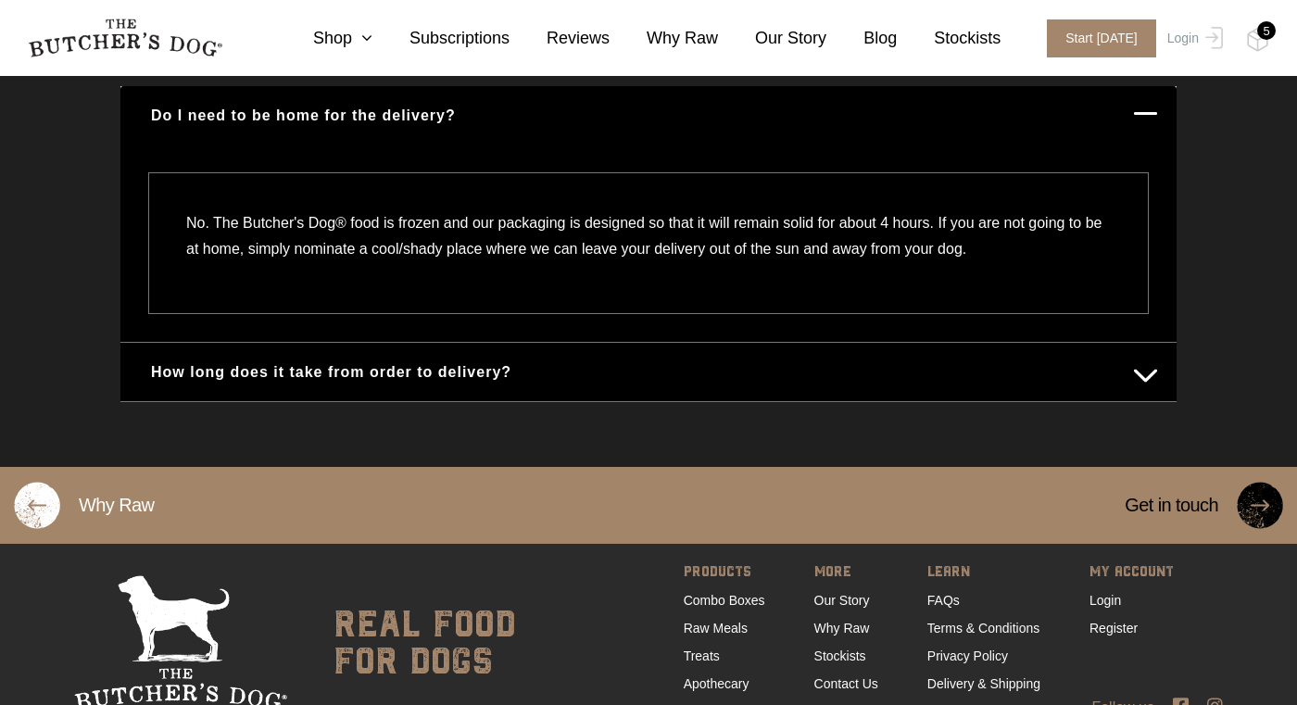
click at [1057, 363] on button "How long does it take from order to delivery?" at bounding box center [648, 372] width 1019 height 36
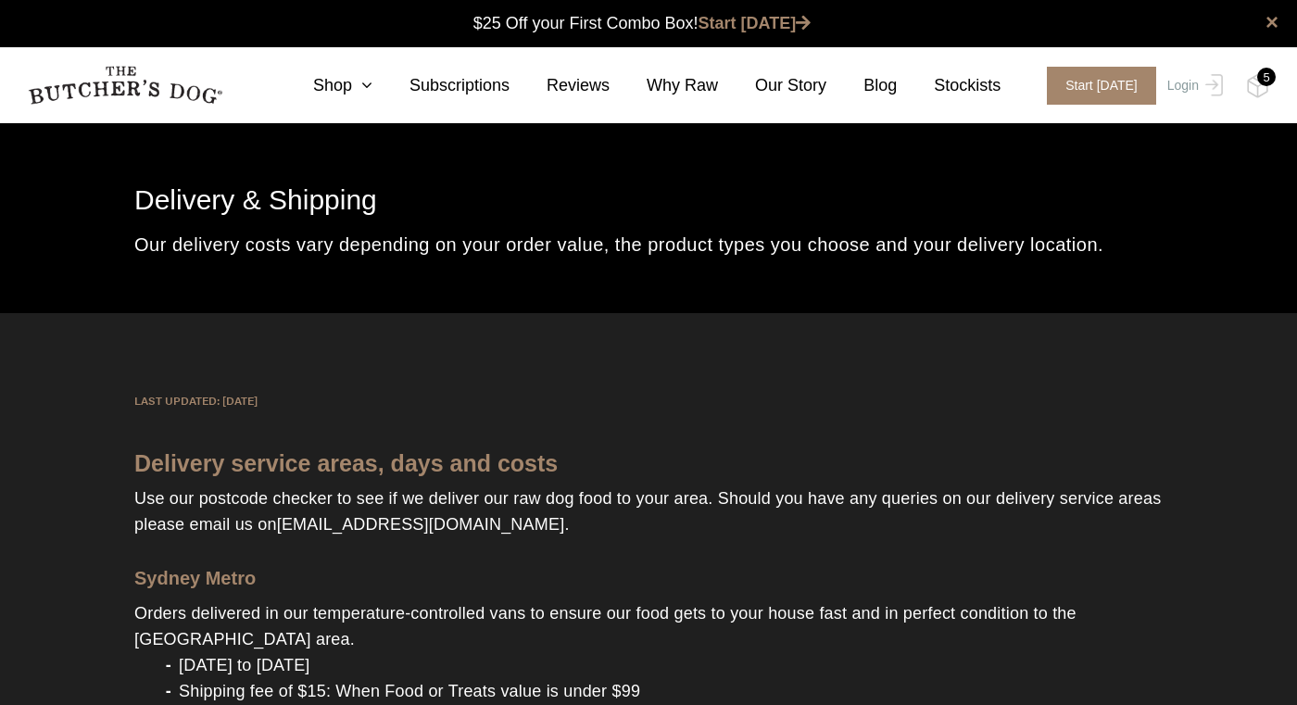
scroll to position [0, 0]
click at [441, 81] on link "Subscriptions" at bounding box center [440, 85] width 137 height 25
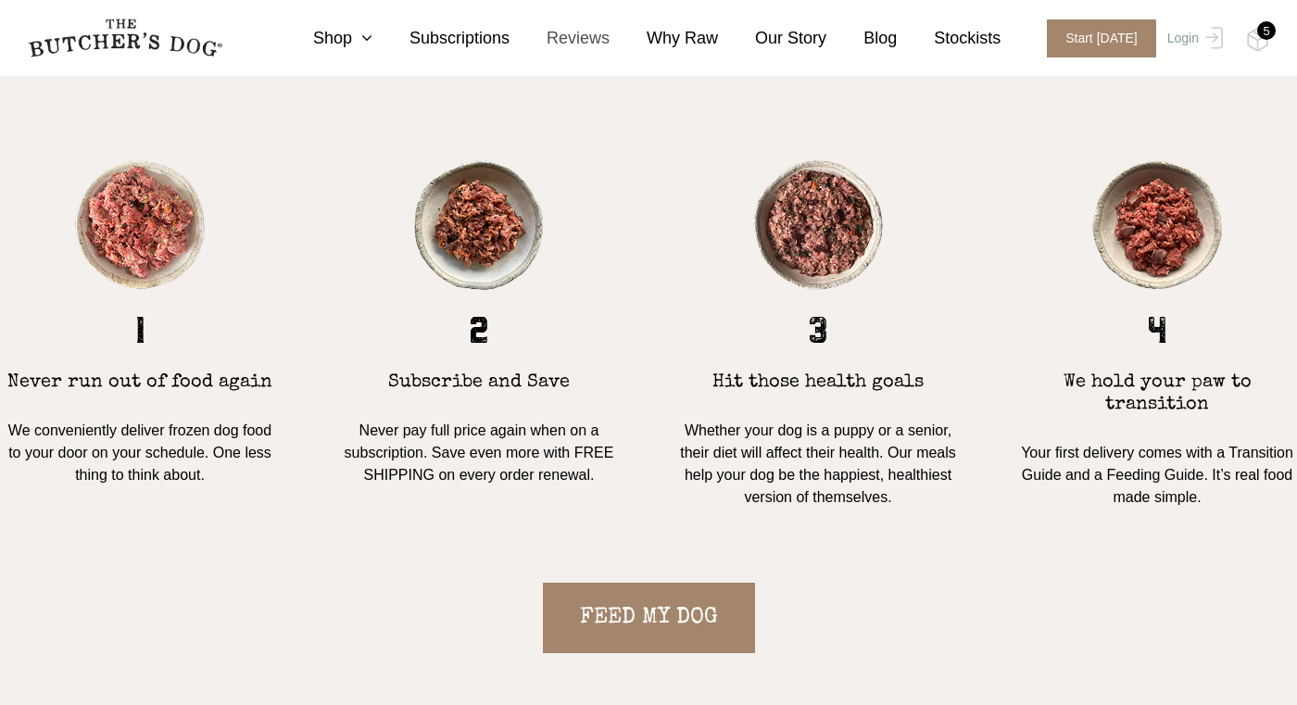
scroll to position [1525, 0]
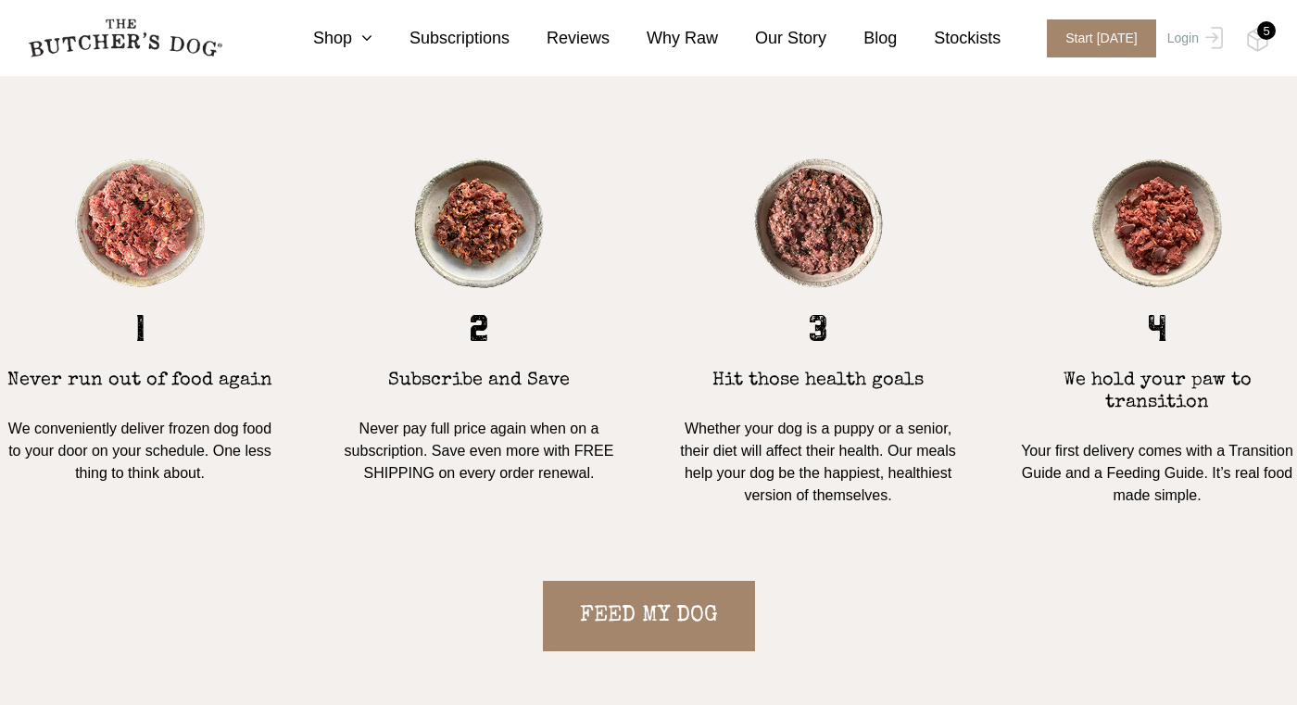
click at [1267, 33] on div "5" at bounding box center [1266, 30] width 19 height 19
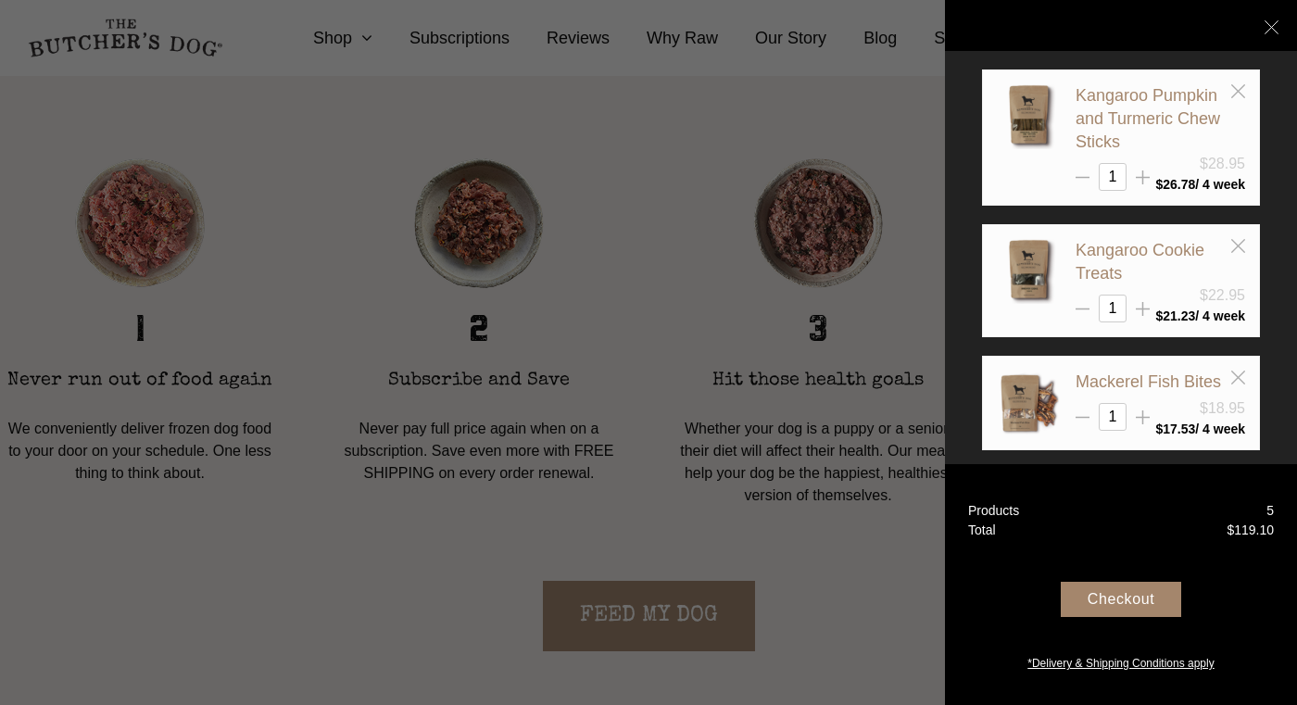
click at [1147, 606] on div "Checkout" at bounding box center [1121, 599] width 120 height 35
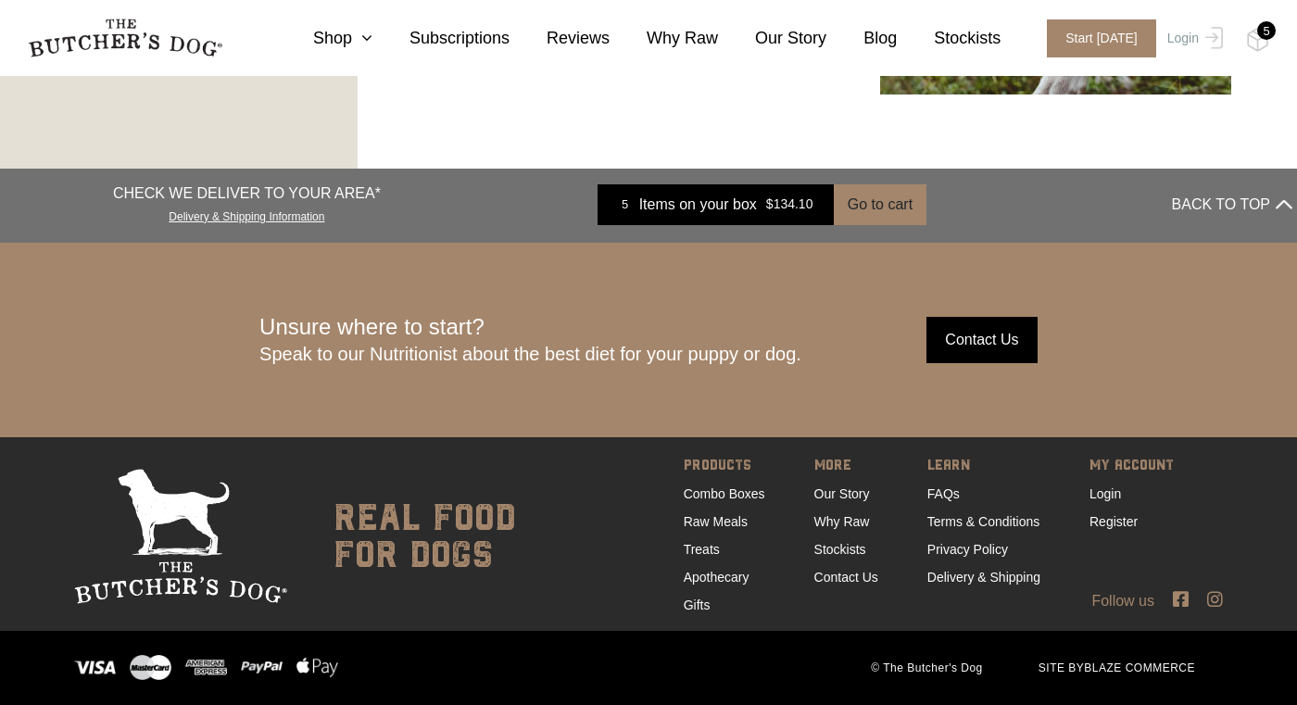
scroll to position [3220, 0]
click at [1216, 600] on icon at bounding box center [1215, 600] width 16 height 18
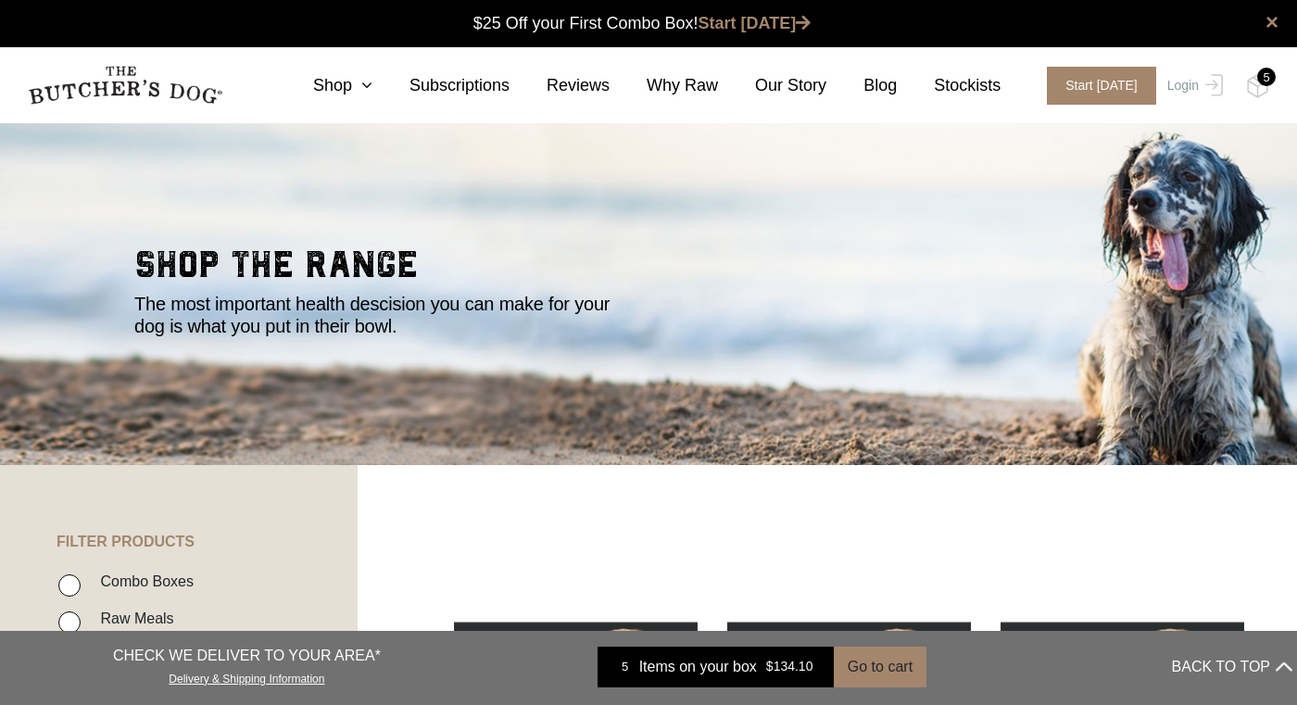
scroll to position [0, 0]
click at [1263, 80] on div "5" at bounding box center [1266, 77] width 19 height 19
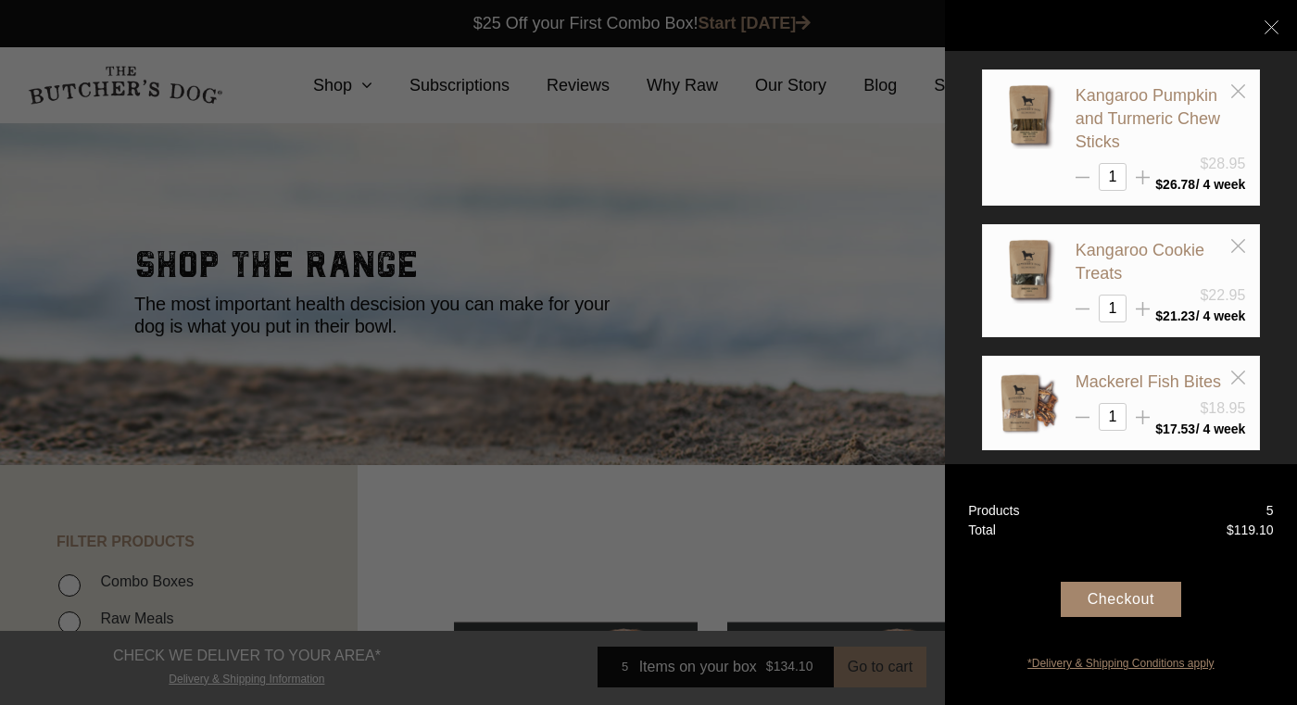
click at [1112, 662] on link "*Delivery & Shipping Conditions apply" at bounding box center [1121, 660] width 352 height 21
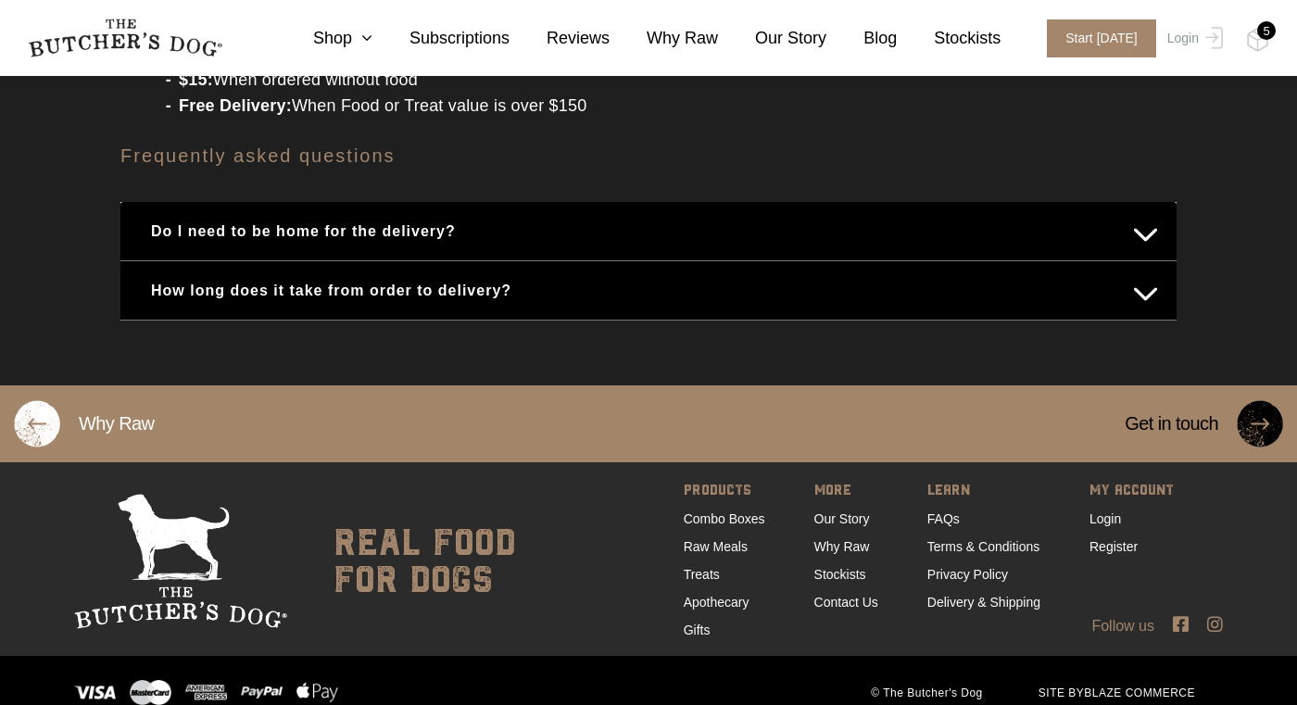
scroll to position [2519, 0]
click at [938, 512] on link "FAQs" at bounding box center [943, 519] width 32 height 15
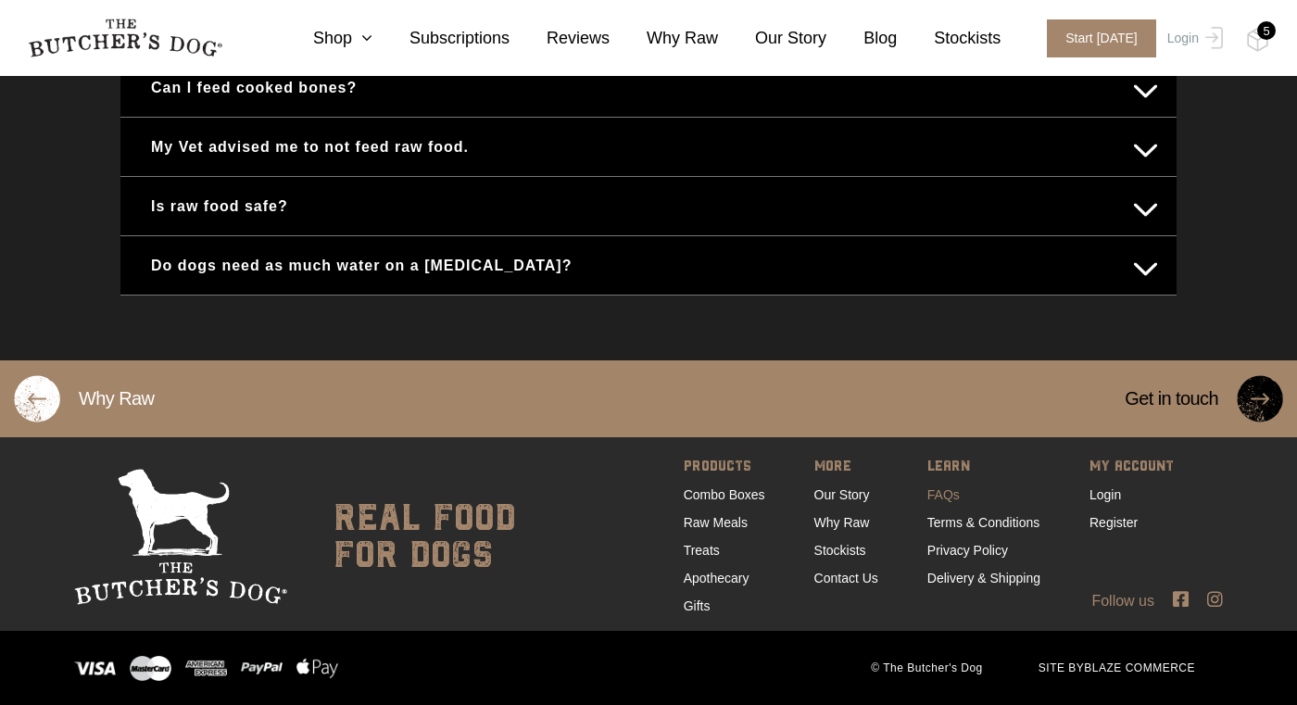
scroll to position [1242, 0]
click at [688, 547] on link "Treats" at bounding box center [702, 550] width 36 height 15
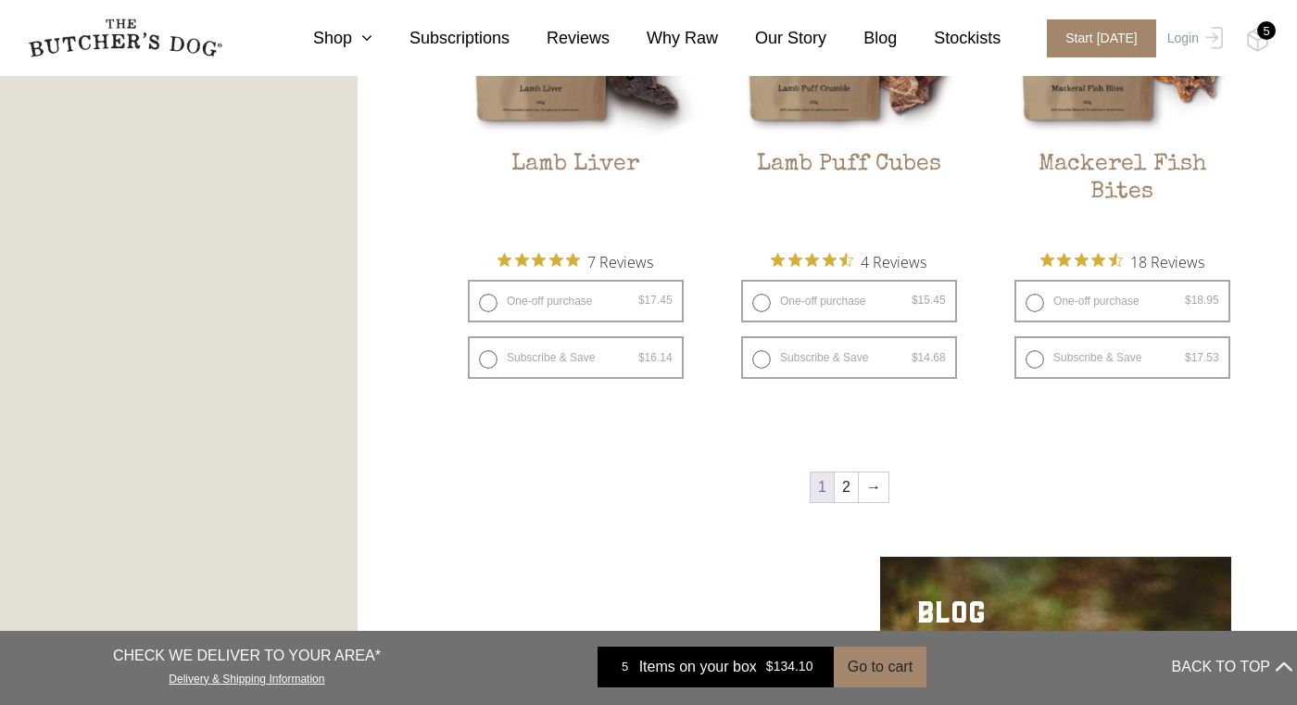
scroll to position [2282, 0]
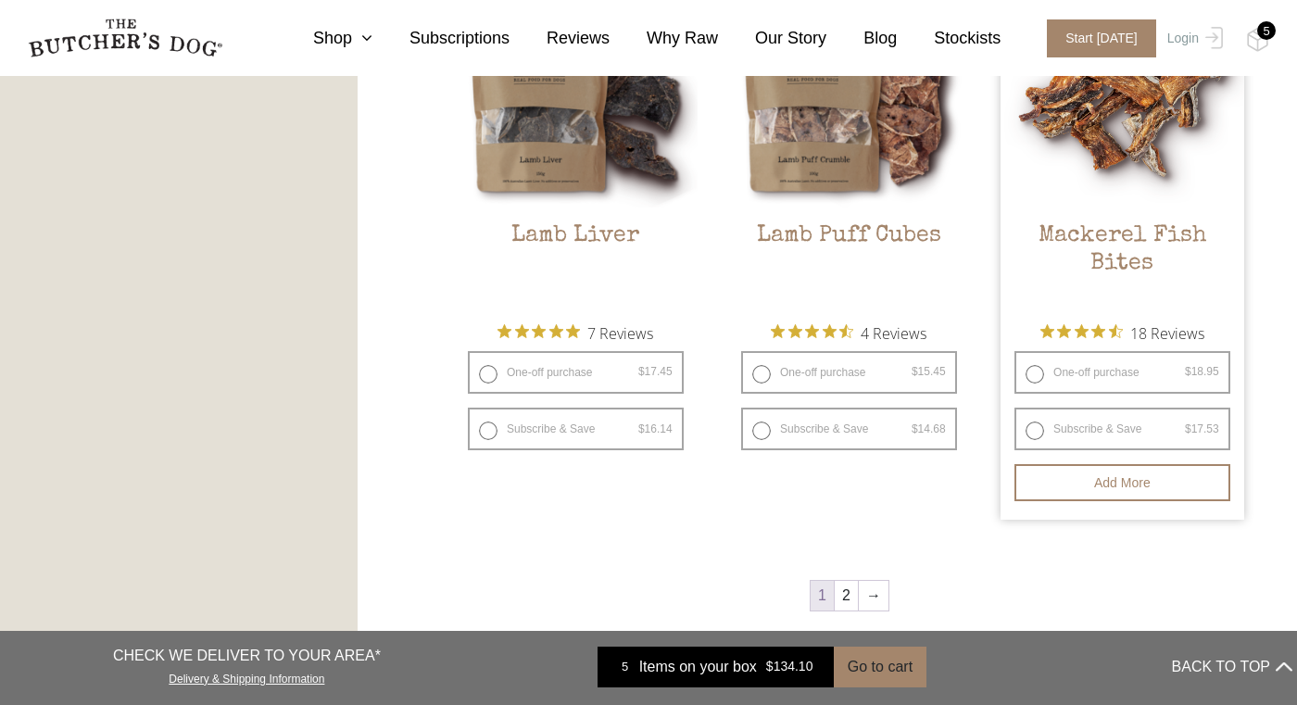
click at [1112, 132] on img at bounding box center [1123, 86] width 244 height 244
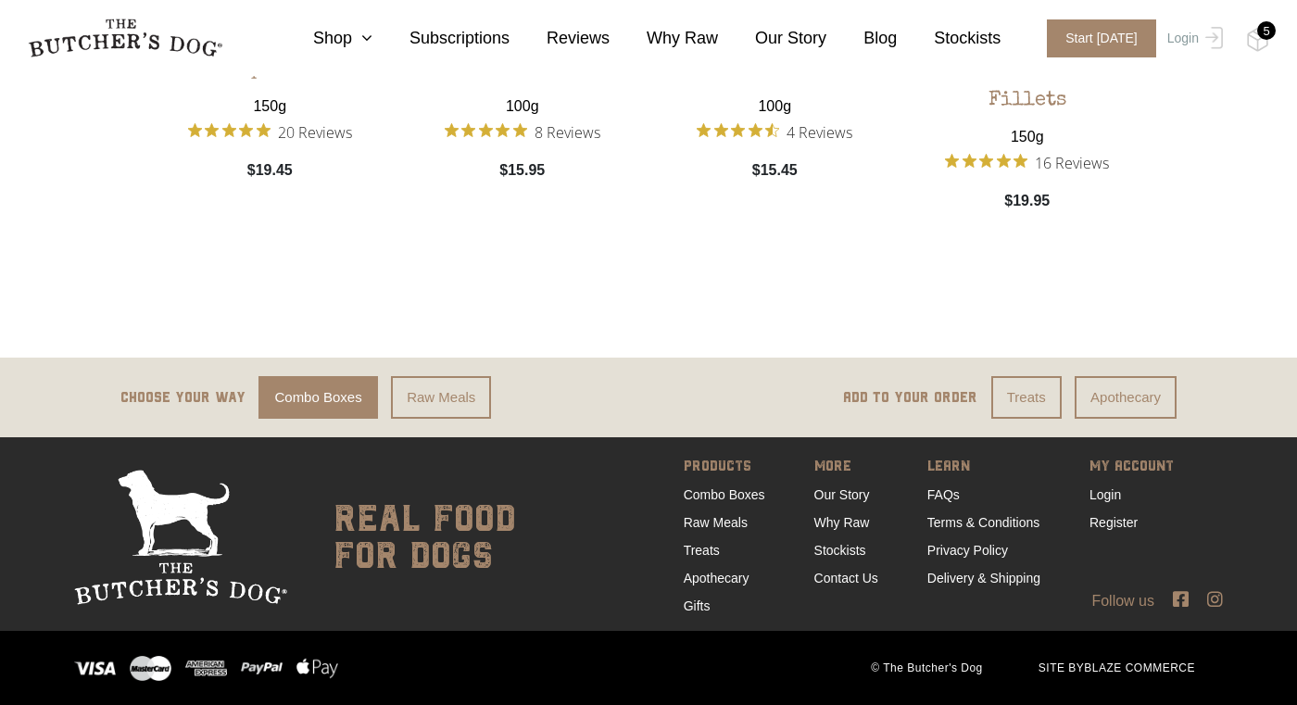
scroll to position [3119, 0]
click at [1124, 390] on link "Apothecary" at bounding box center [1126, 398] width 102 height 44
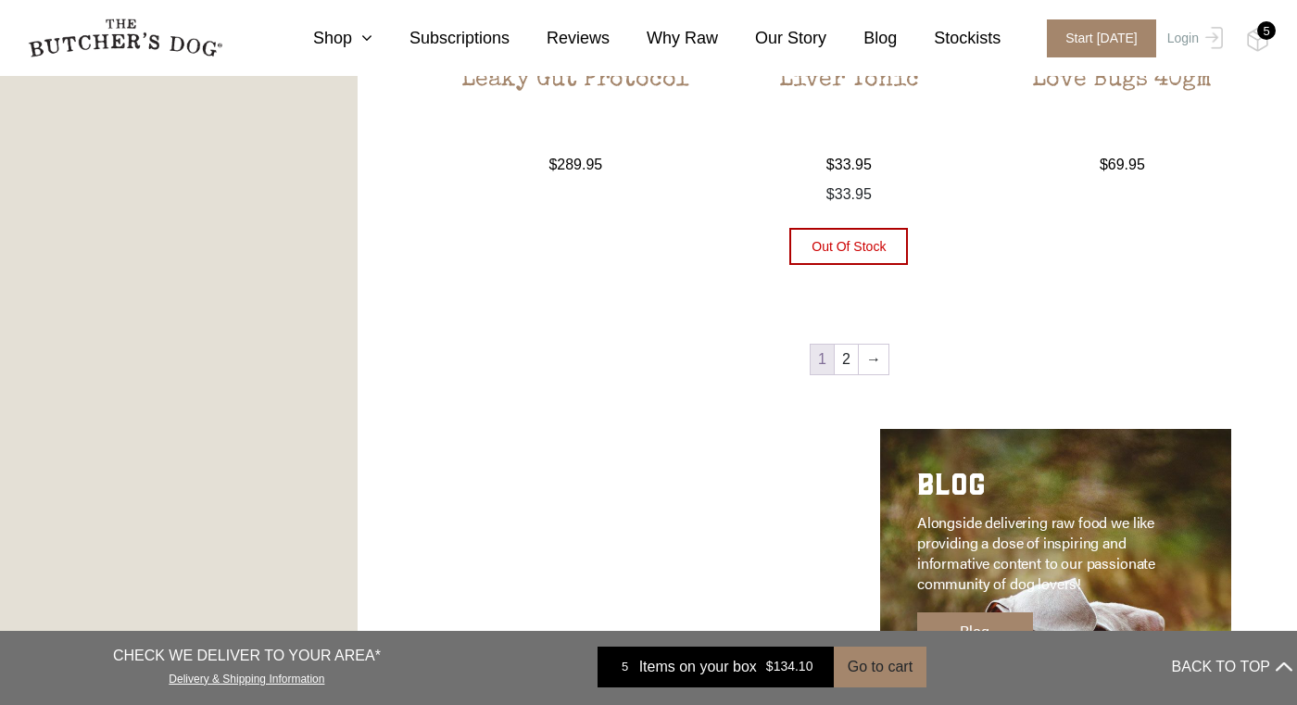
scroll to position [1937, 0]
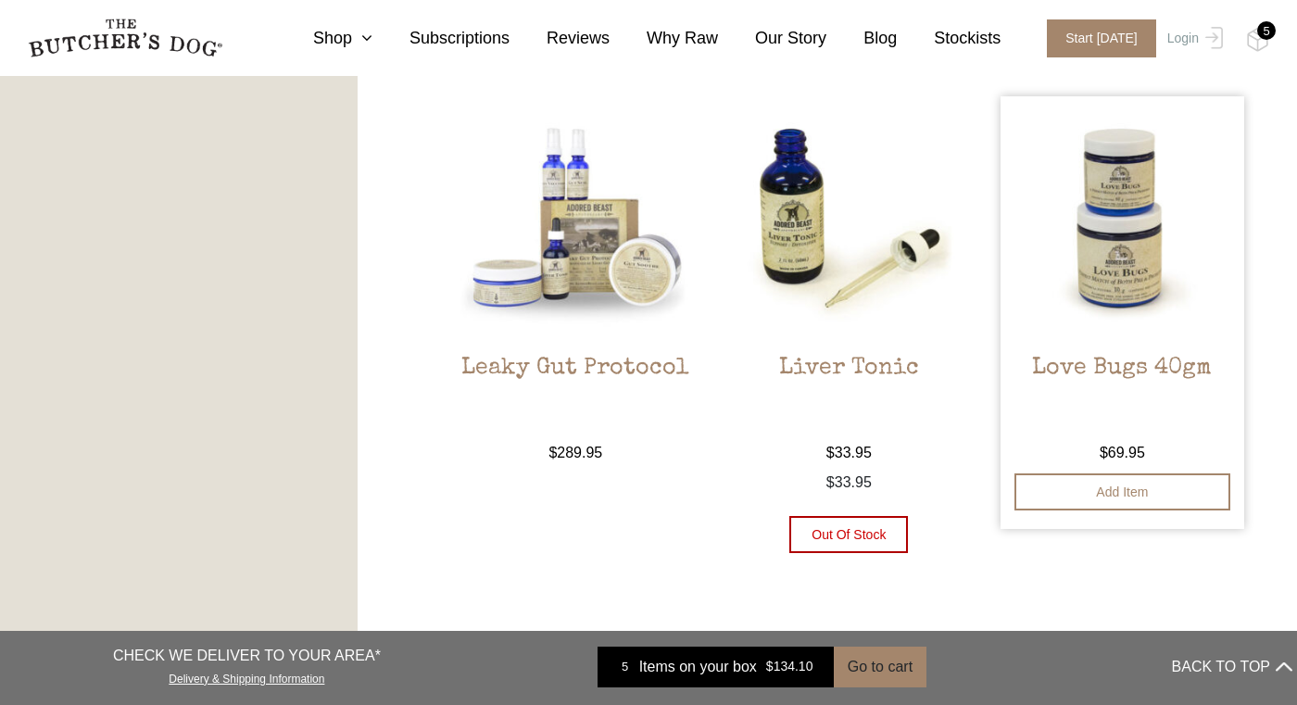
click at [1125, 218] on img at bounding box center [1123, 218] width 244 height 244
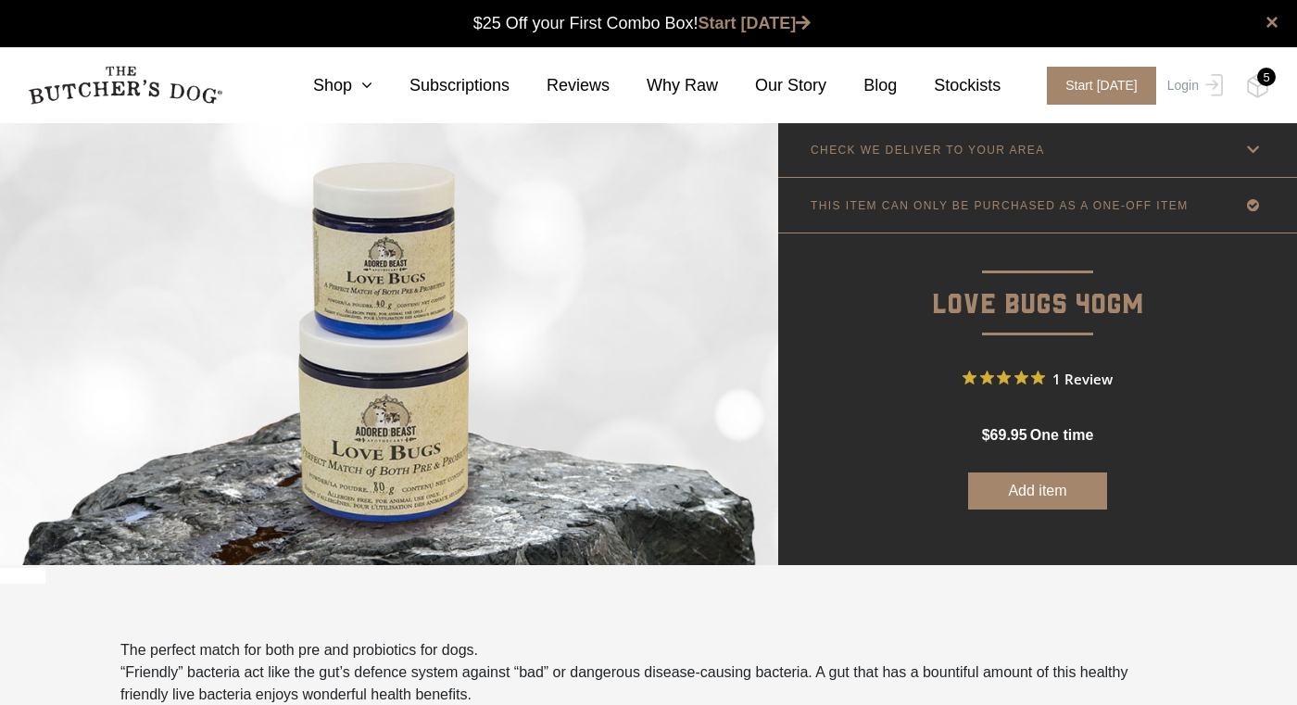
click at [989, 153] on p "CHECK WE DELIVER TO YOUR AREA" at bounding box center [928, 150] width 234 height 13
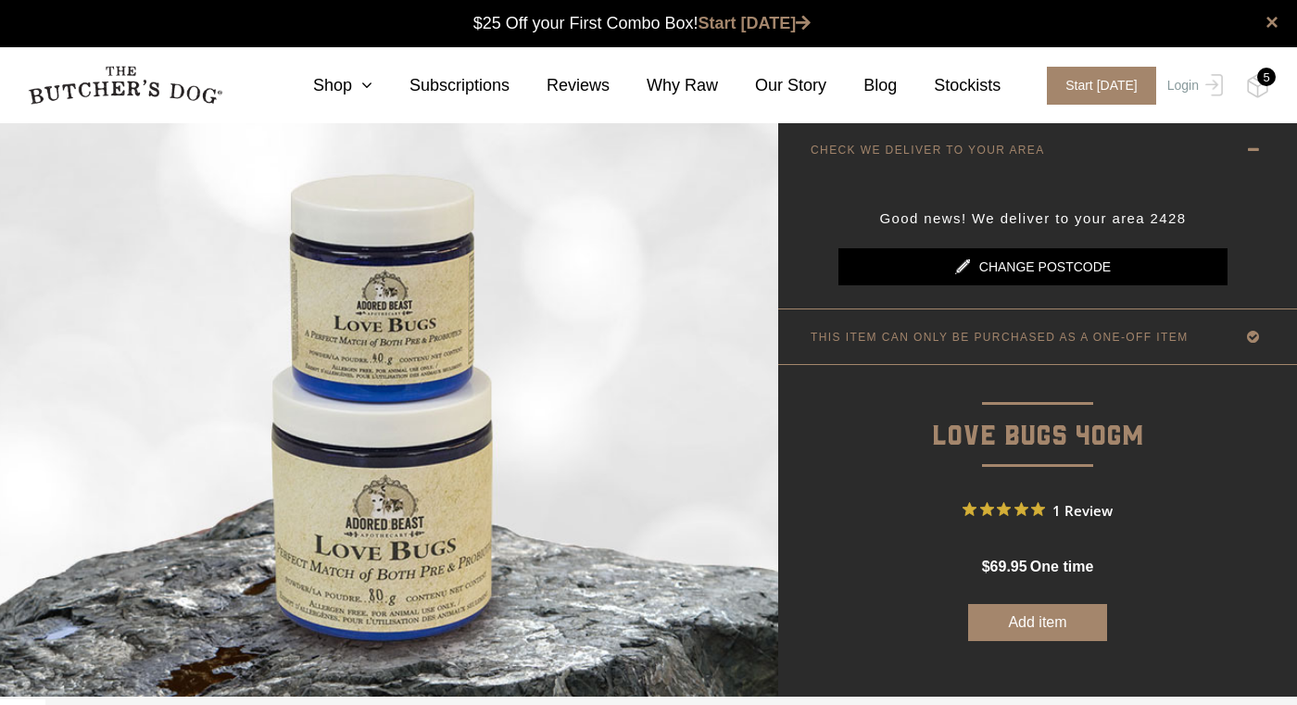
click at [1004, 271] on link "Change postcode" at bounding box center [1032, 266] width 389 height 37
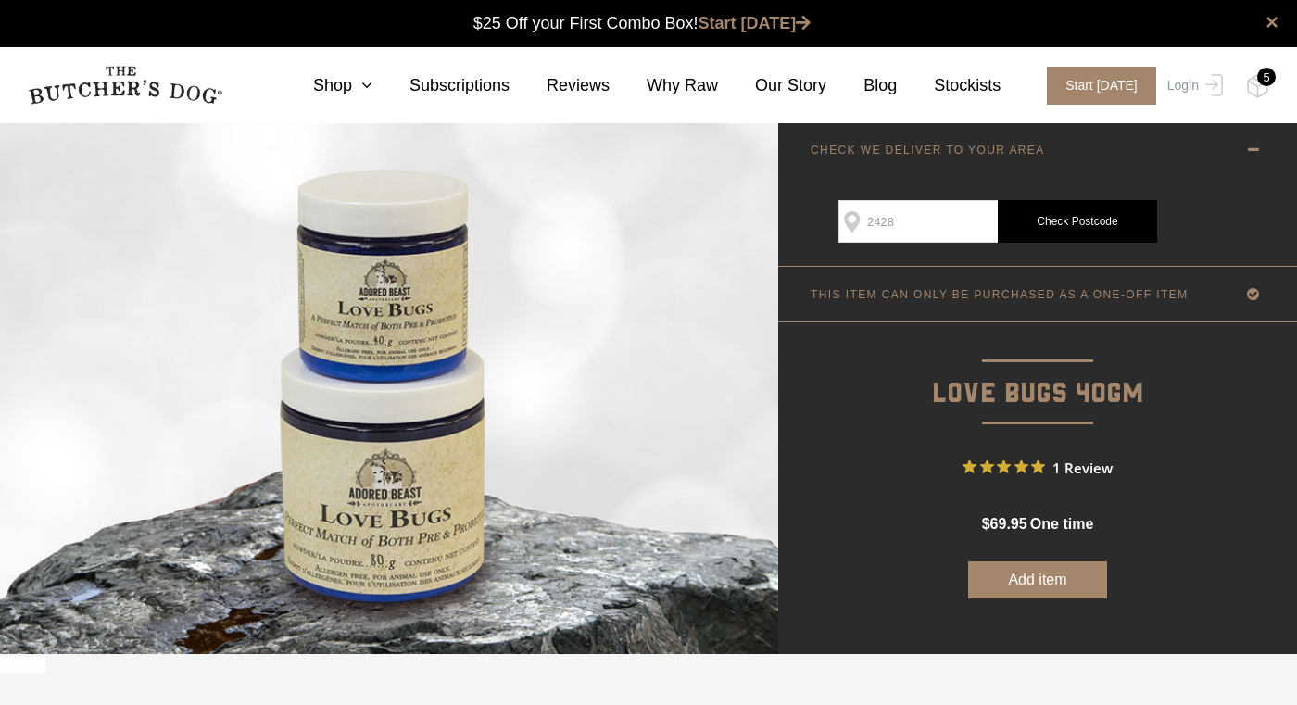
click at [1065, 218] on link "Check Postcode" at bounding box center [1077, 221] width 159 height 43
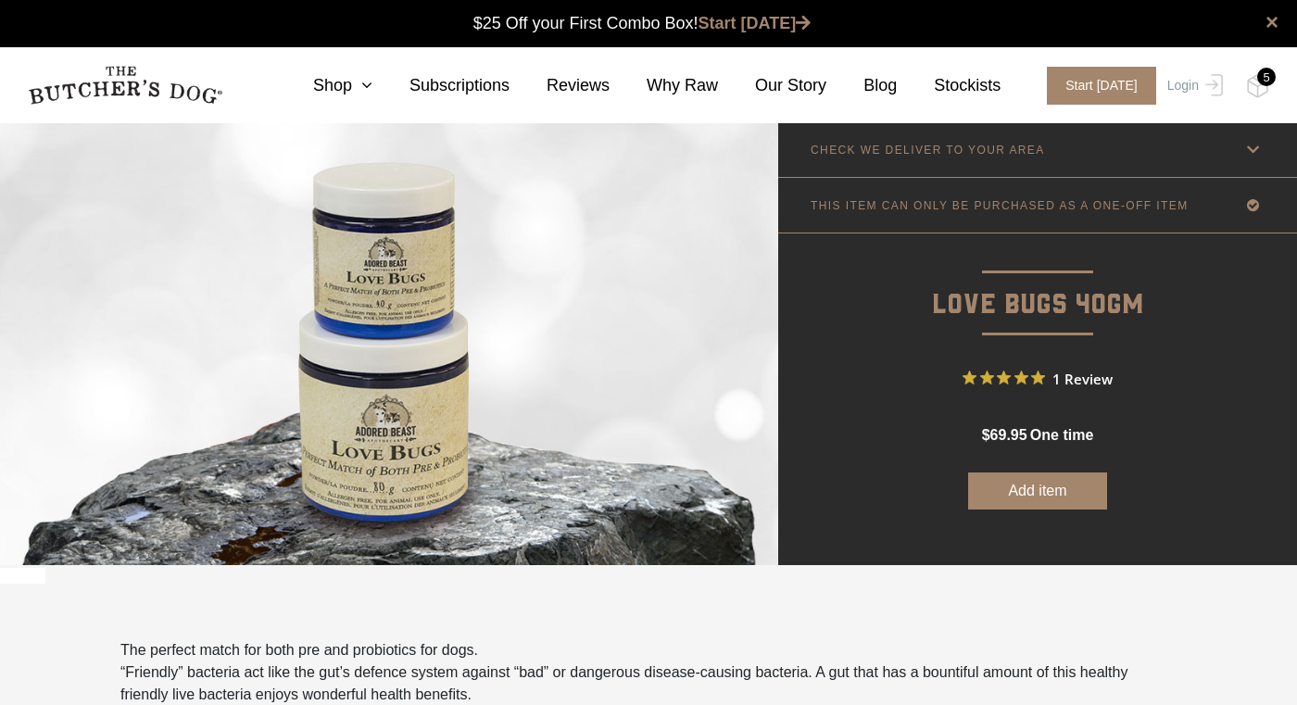
scroll to position [1, 0]
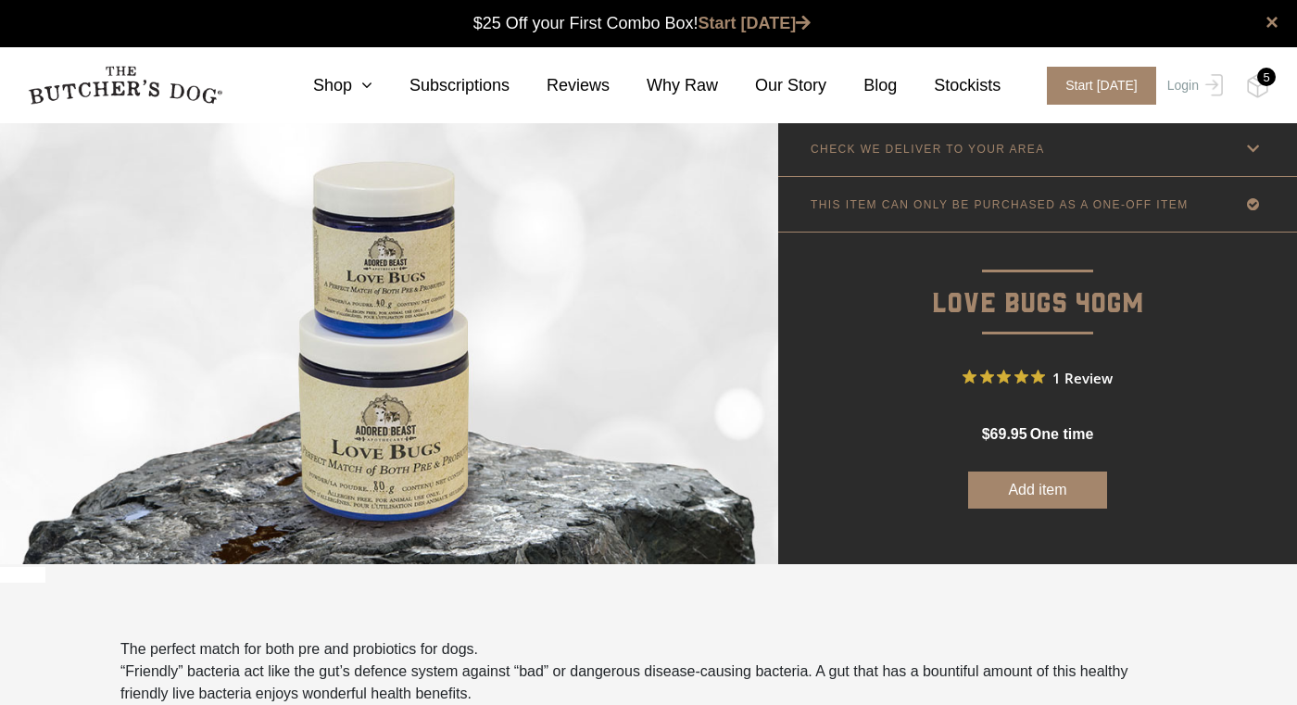
click at [1262, 81] on div "5" at bounding box center [1266, 77] width 19 height 19
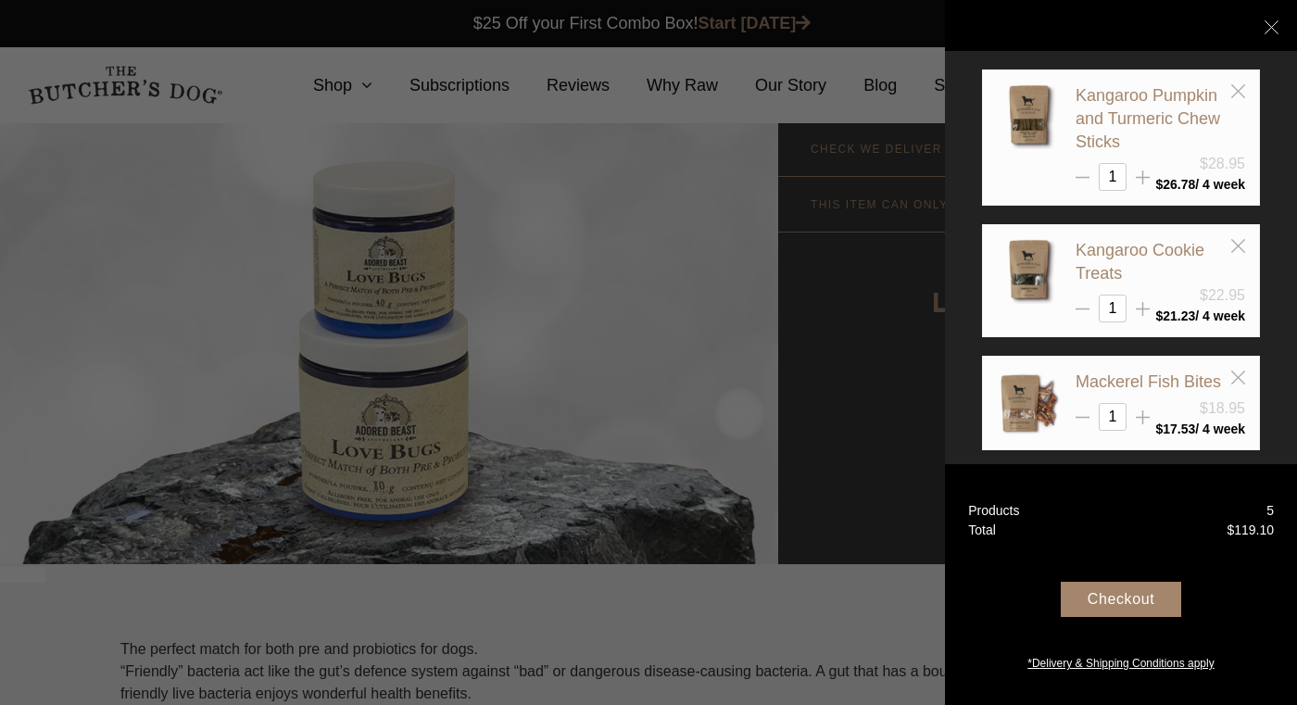
click at [1104, 599] on div "Checkout" at bounding box center [1121, 599] width 120 height 35
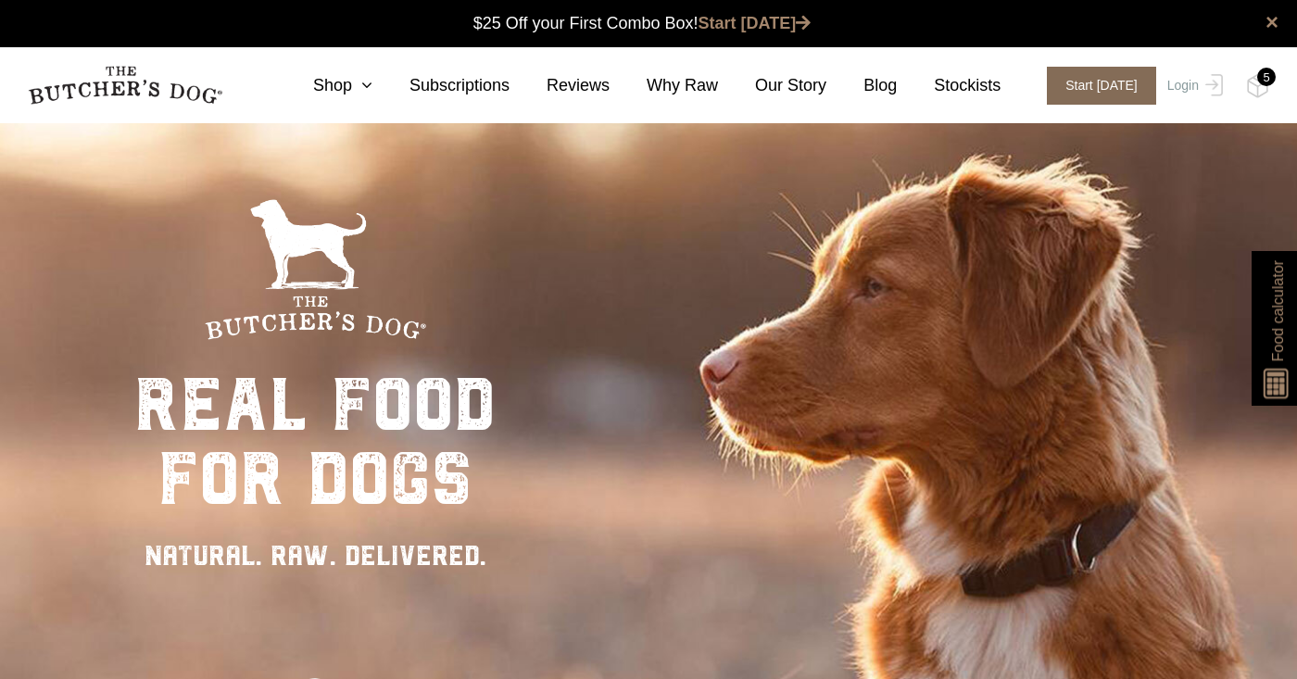
scroll to position [1, 0]
click at [331, 84] on link "Shop" at bounding box center [324, 85] width 96 height 25
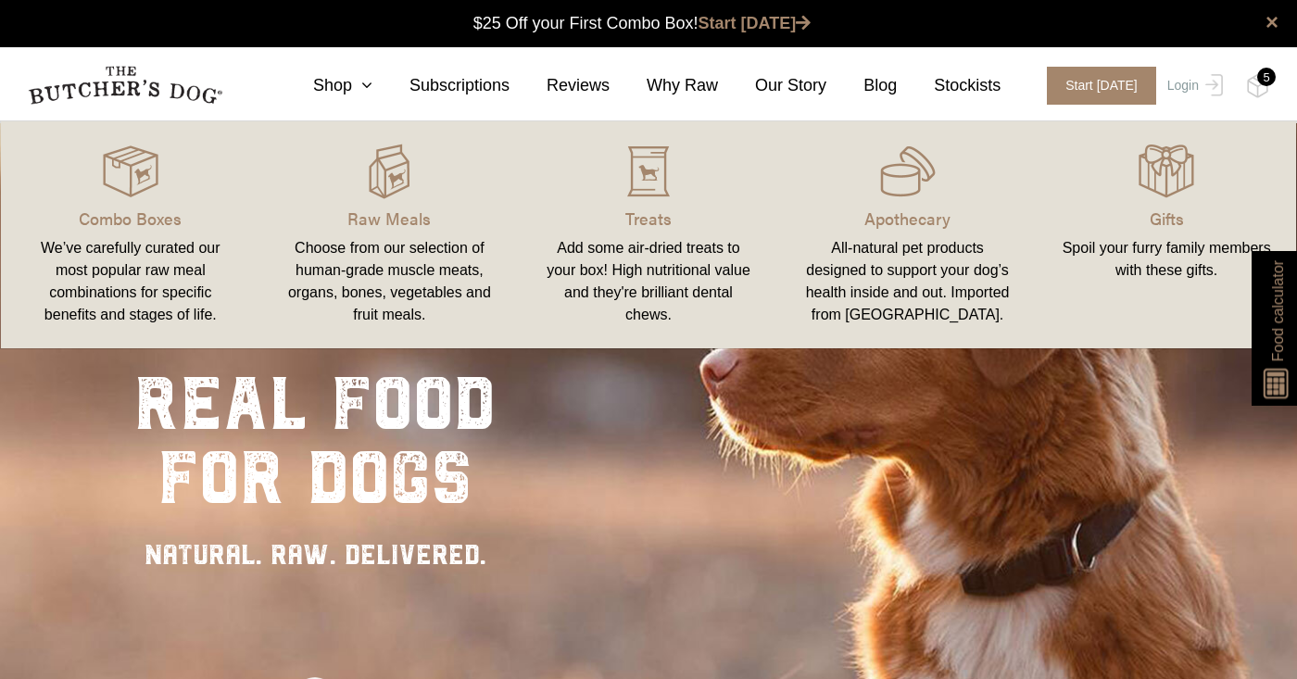
click at [371, 204] on link "Raw Meals Choose from our selection of human-grade muscle meats, organs, bones,…" at bounding box center [389, 235] width 259 height 190
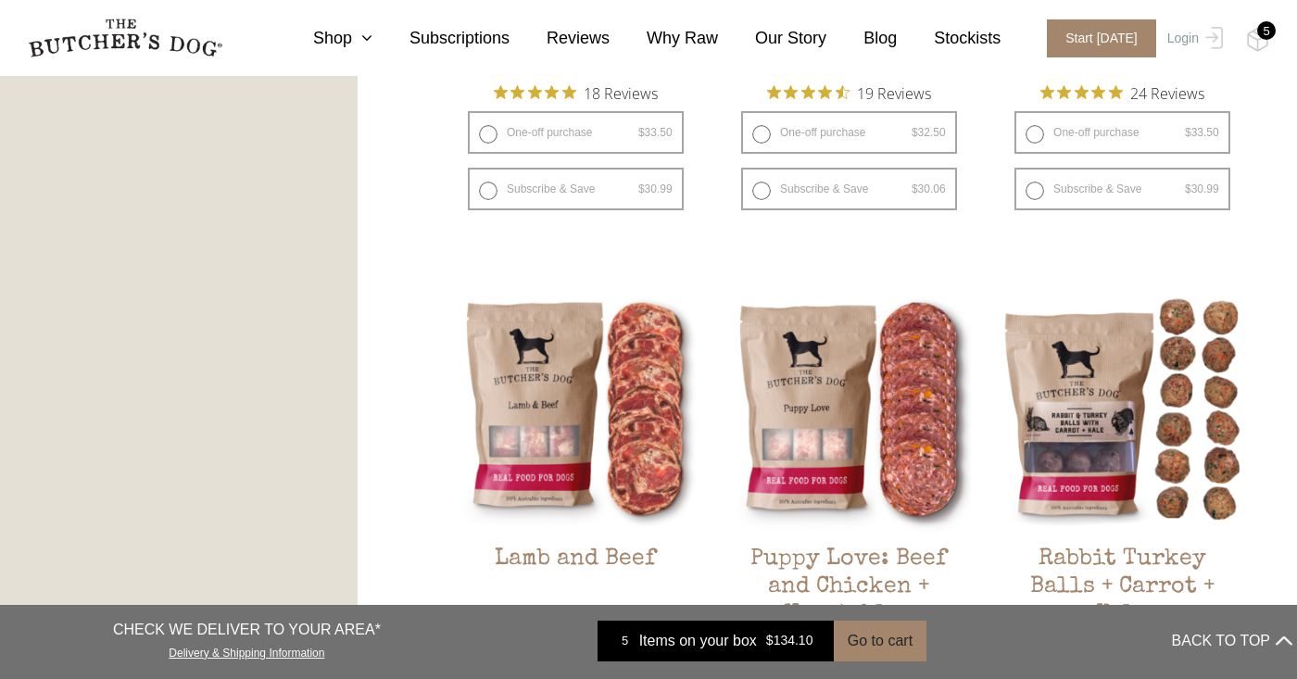
scroll to position [1406, 0]
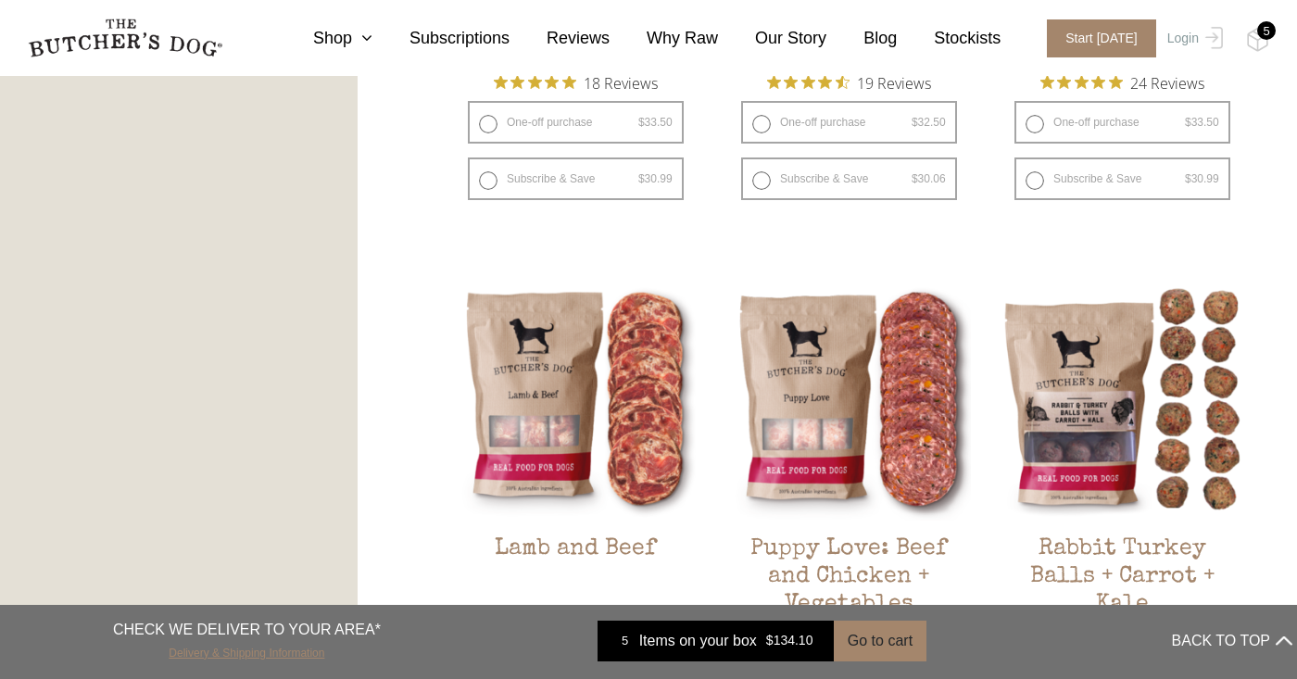
click at [276, 655] on link "Delivery & Shipping Information" at bounding box center [247, 651] width 156 height 18
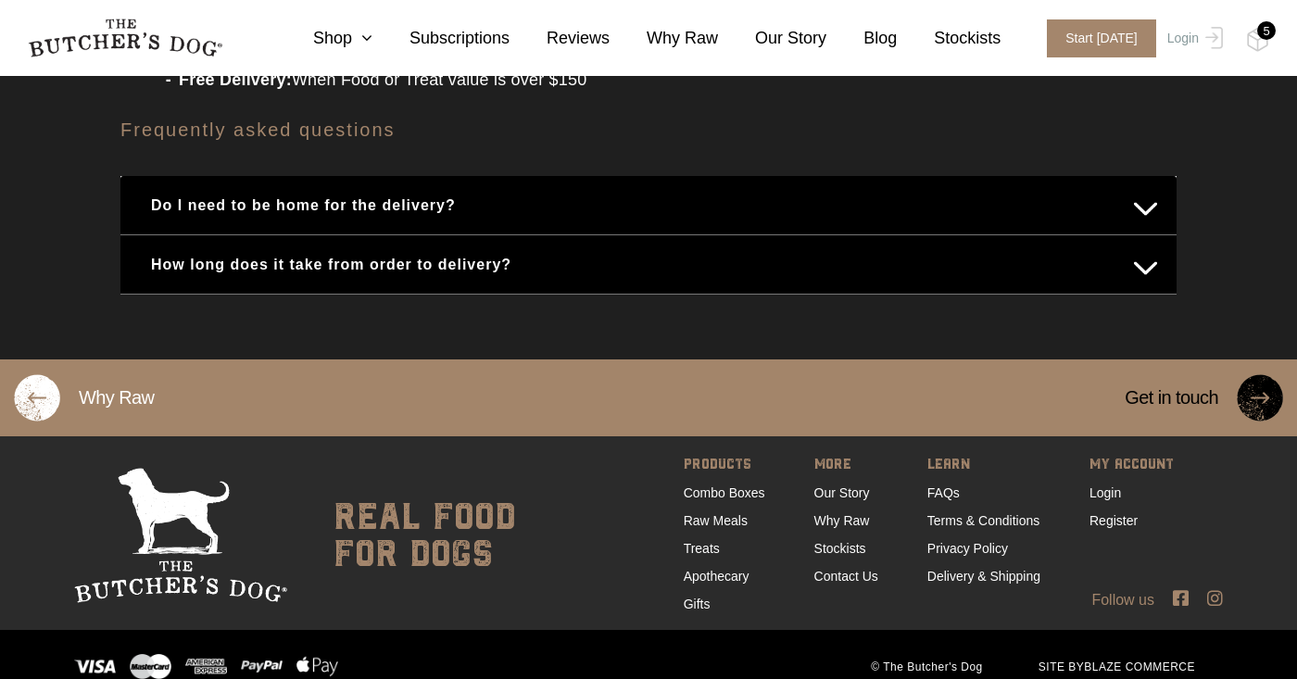
scroll to position [2545, 0]
click at [950, 32] on link "Stockists" at bounding box center [949, 38] width 104 height 25
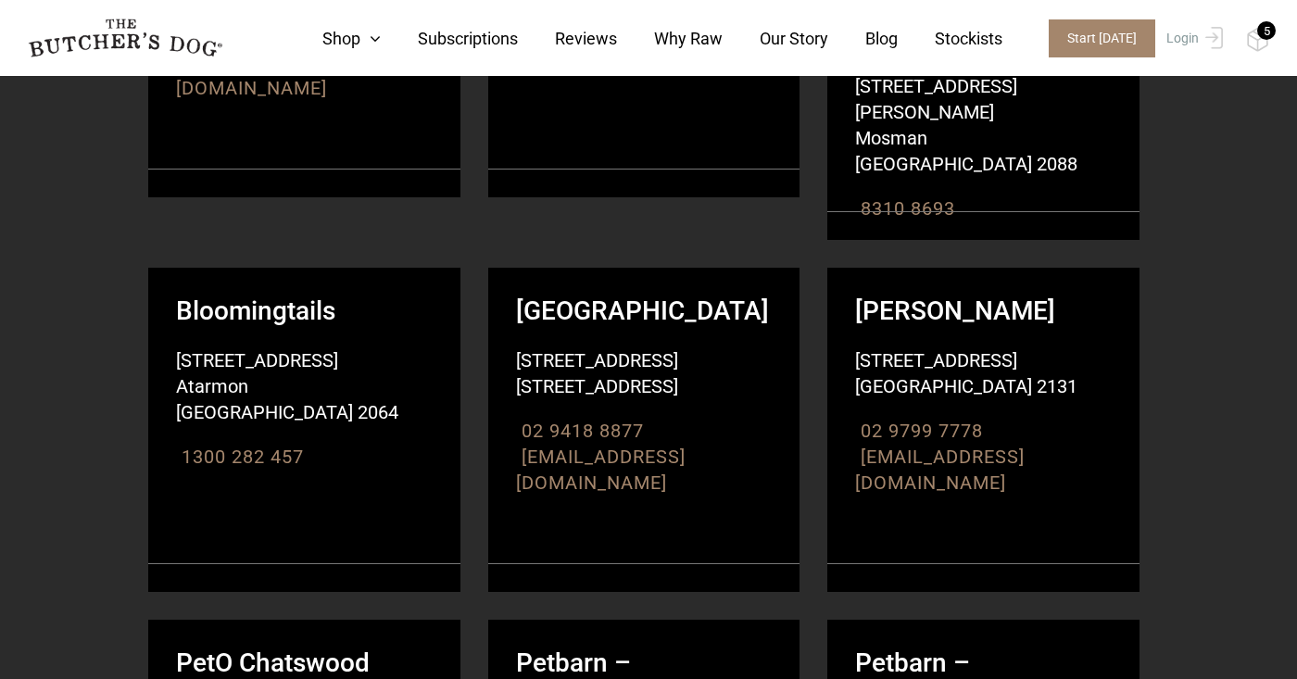
scroll to position [5483, 0]
